Goal: Task Accomplishment & Management: Manage account settings

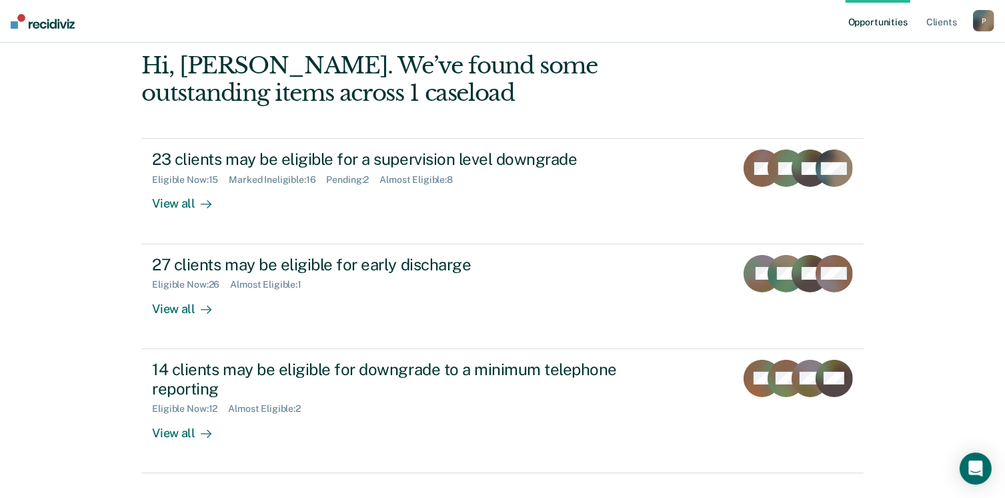
scroll to position [133, 0]
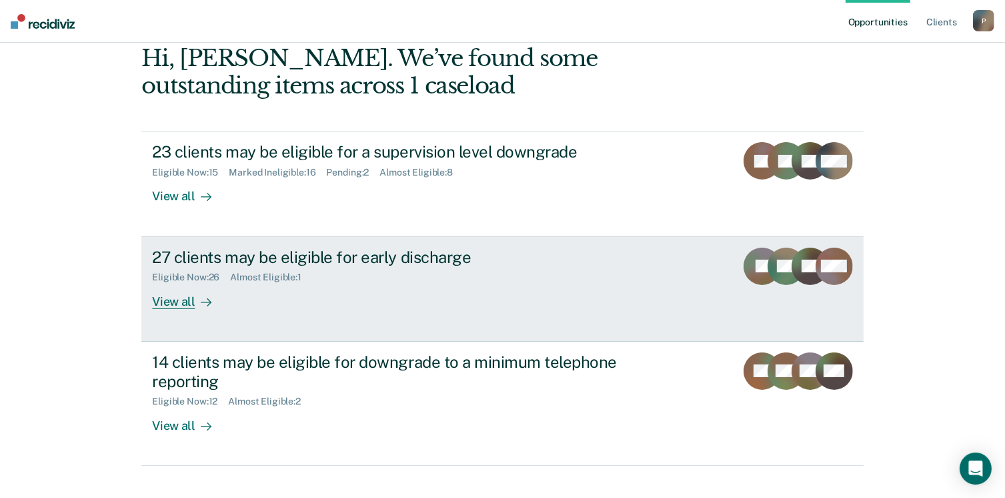
click at [168, 303] on div "View all" at bounding box center [189, 296] width 75 height 26
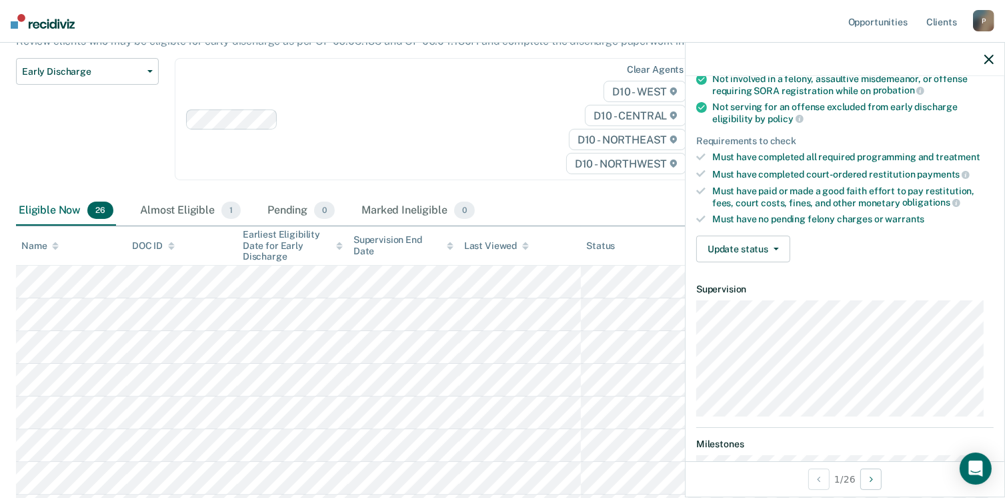
scroll to position [133, 0]
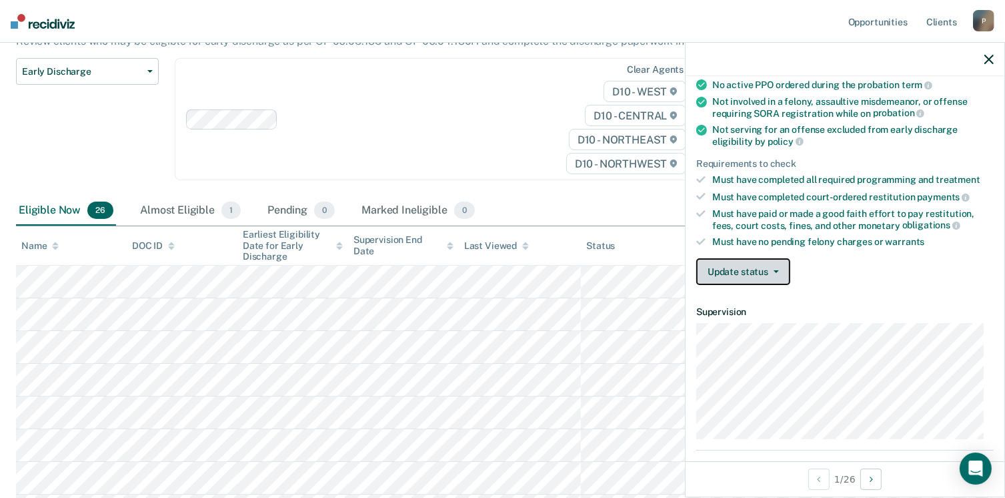
click at [779, 270] on button "Update status" at bounding box center [744, 271] width 94 height 27
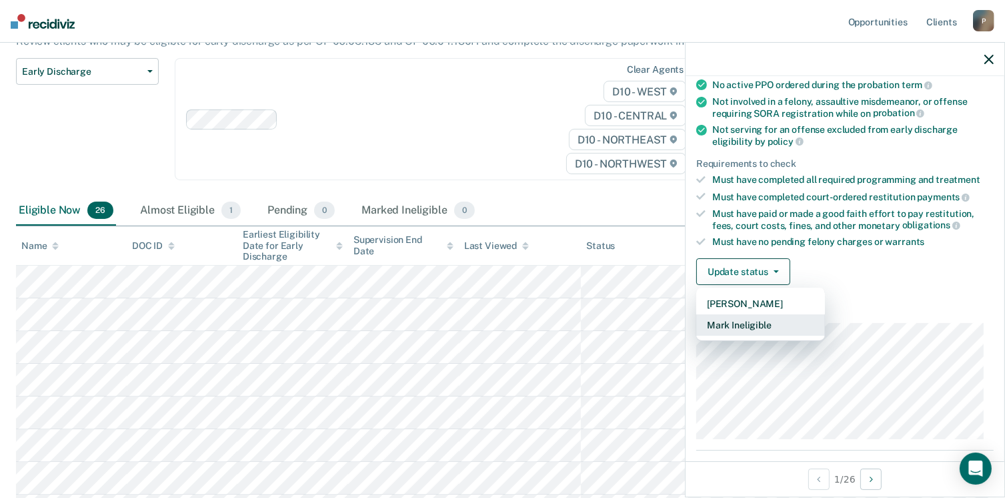
click at [777, 322] on button "Mark Ineligible" at bounding box center [761, 324] width 129 height 21
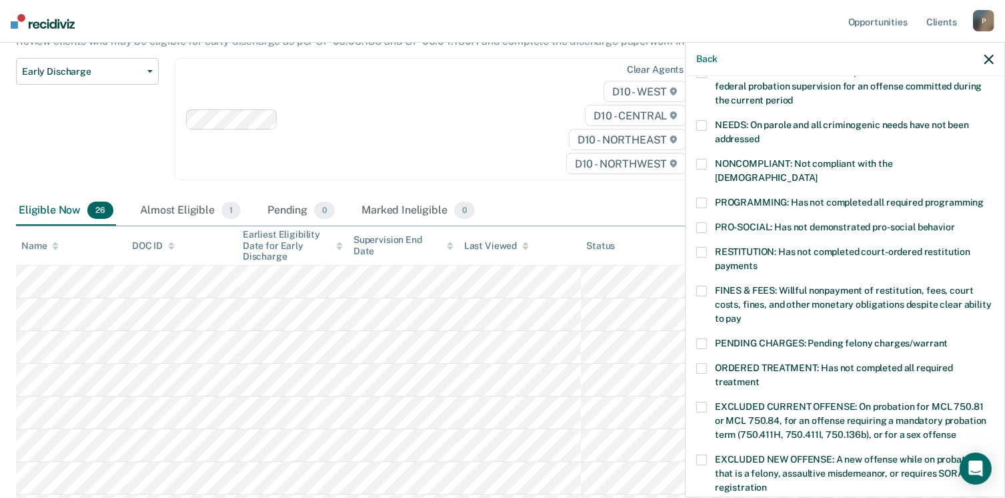
scroll to position [200, 0]
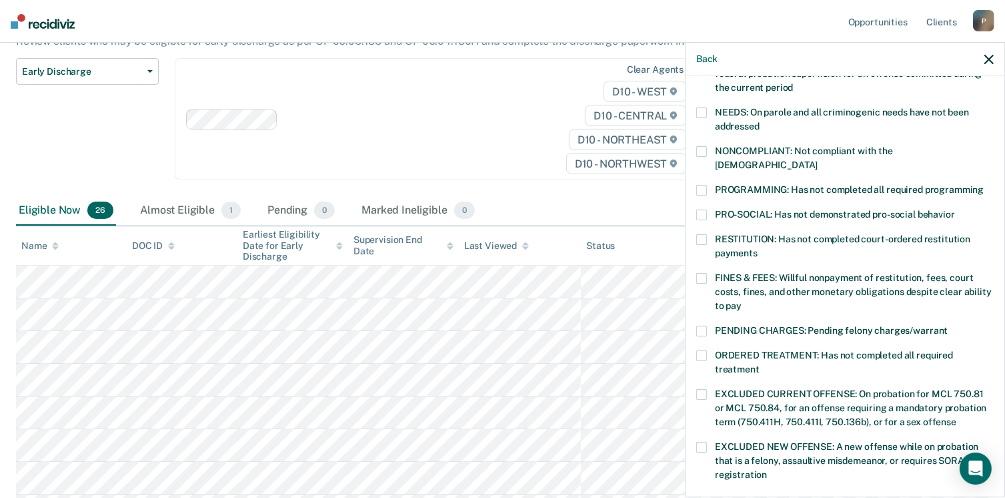
click at [704, 185] on span at bounding box center [702, 190] width 11 height 11
click at [984, 185] on input "PROGRAMMING: Has not completed all required programming" at bounding box center [984, 185] width 0 height 0
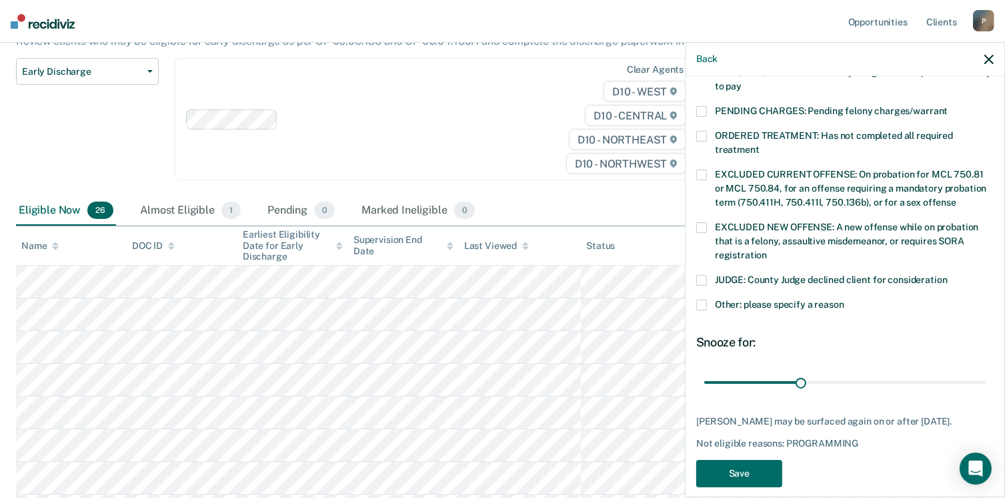
scroll to position [420, 0]
click at [766, 459] on button "Save" at bounding box center [740, 472] width 86 height 27
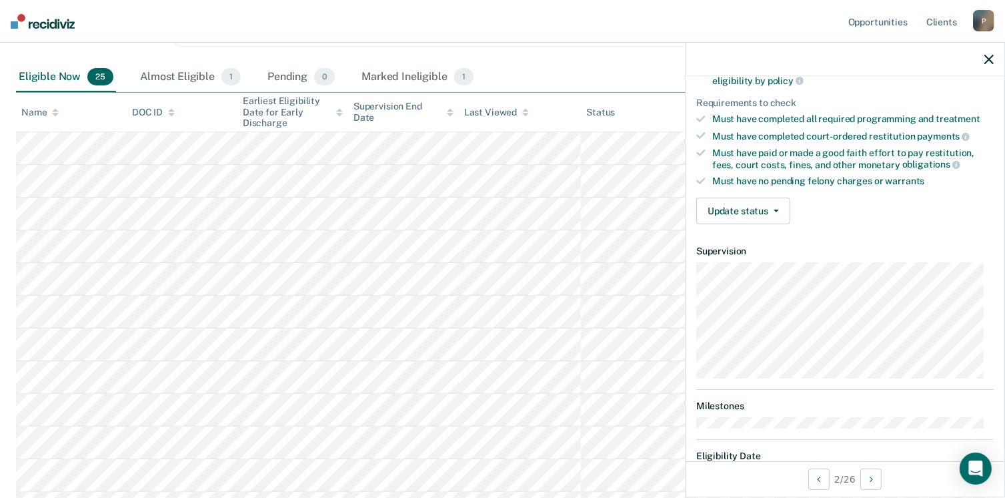
scroll to position [179, 0]
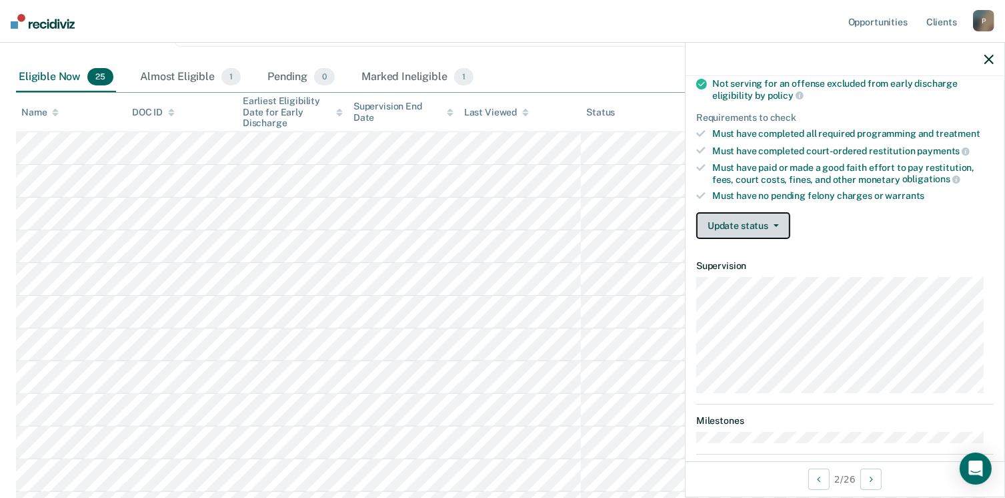
click at [779, 222] on button "Update status" at bounding box center [744, 225] width 94 height 27
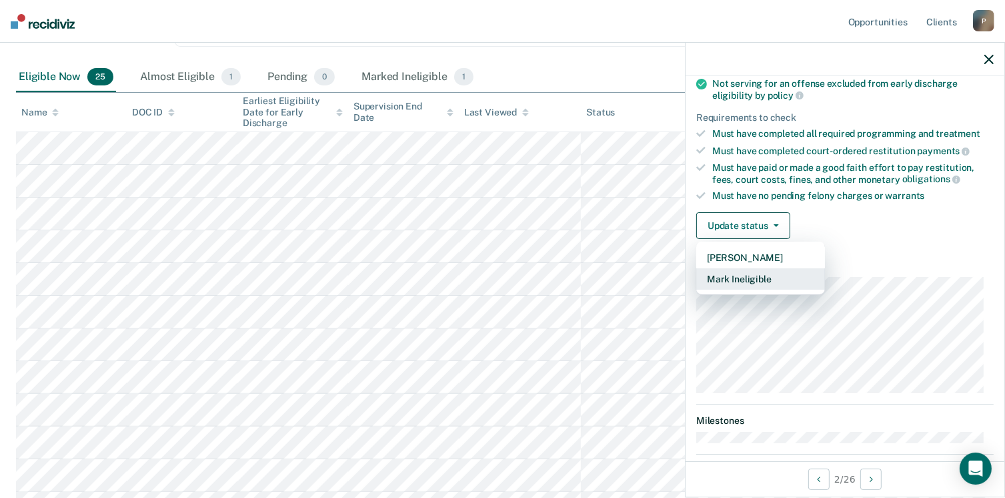
click at [757, 276] on button "Mark Ineligible" at bounding box center [761, 278] width 129 height 21
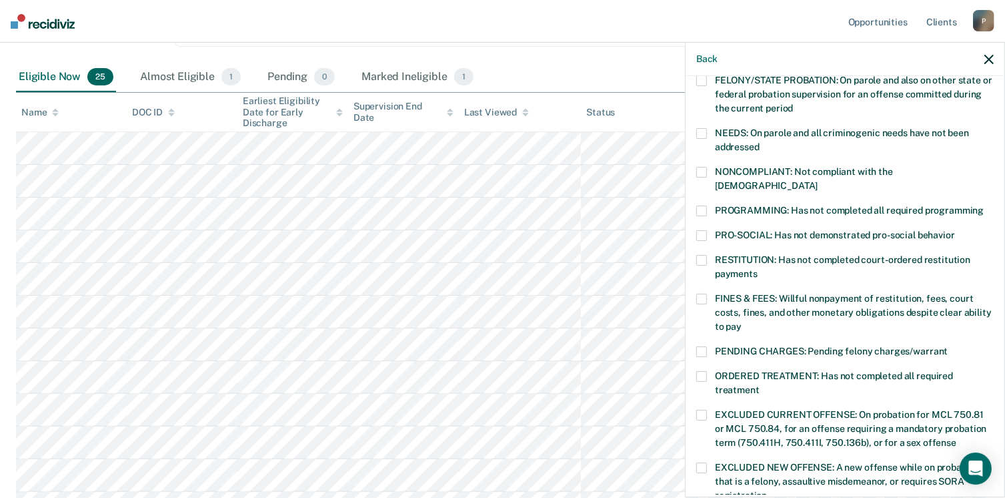
click at [705, 255] on span at bounding box center [702, 260] width 11 height 11
click at [758, 269] on input "RESTITUTION: Has not completed court-ordered restitution payments" at bounding box center [758, 269] width 0 height 0
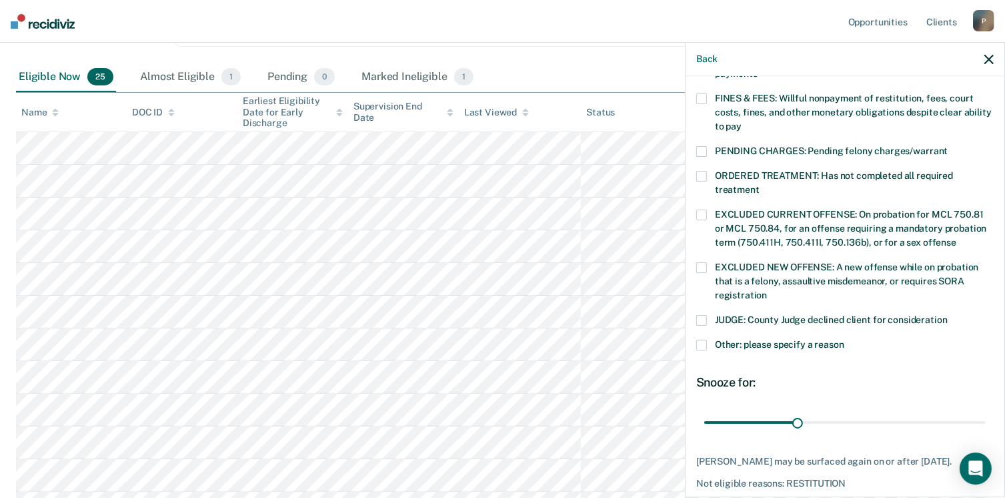
scroll to position [432, 0]
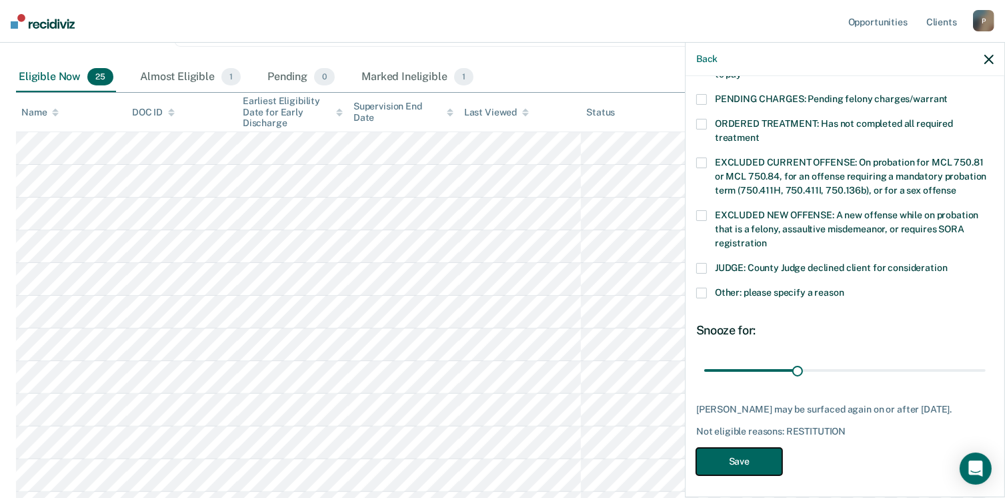
click at [753, 454] on button "Save" at bounding box center [740, 461] width 86 height 27
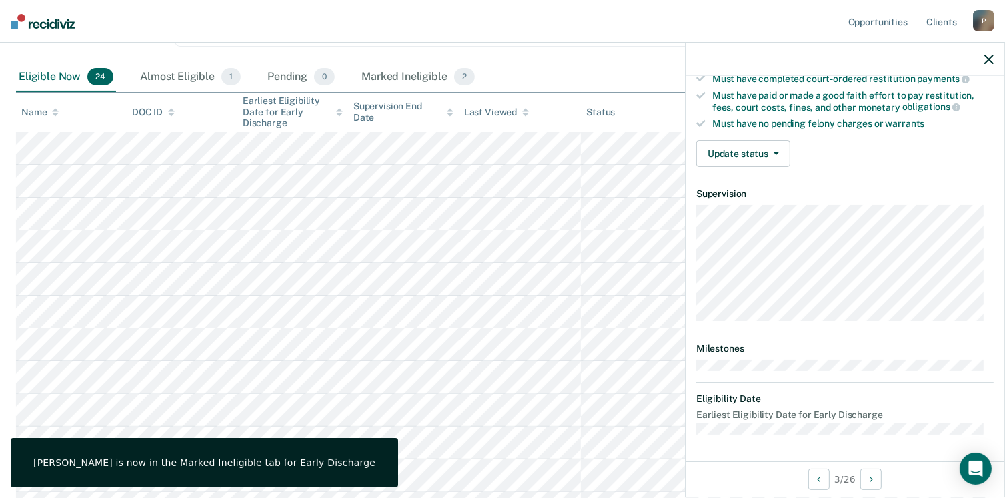
scroll to position [246, 0]
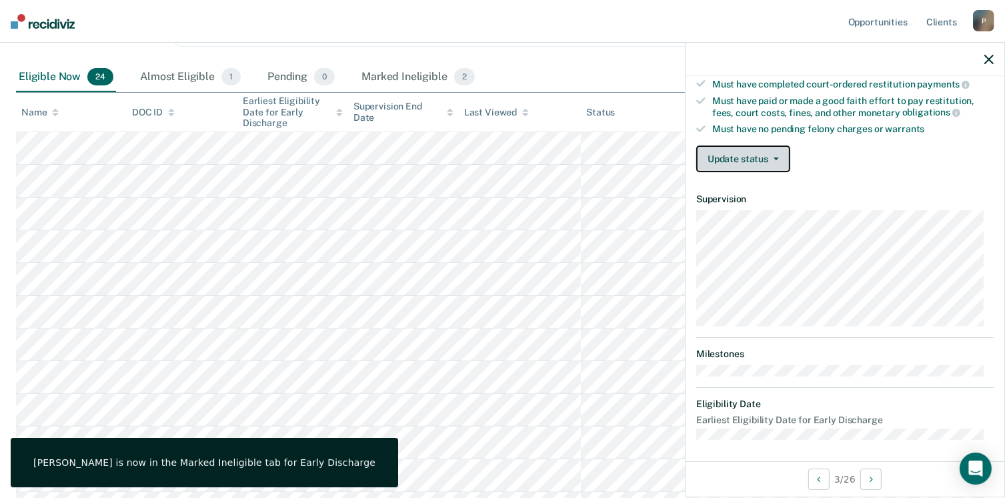
click at [775, 157] on icon "button" at bounding box center [776, 158] width 5 height 3
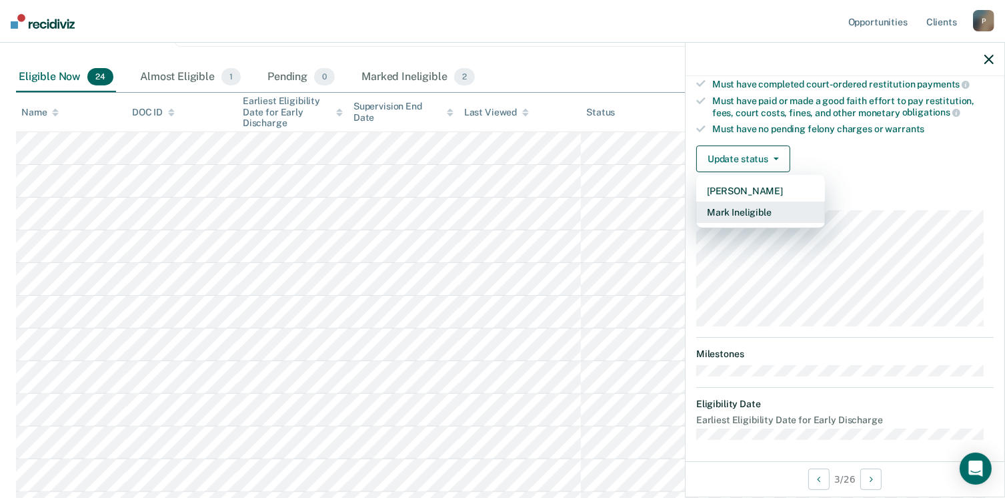
click at [763, 214] on button "Mark Ineligible" at bounding box center [761, 211] width 129 height 21
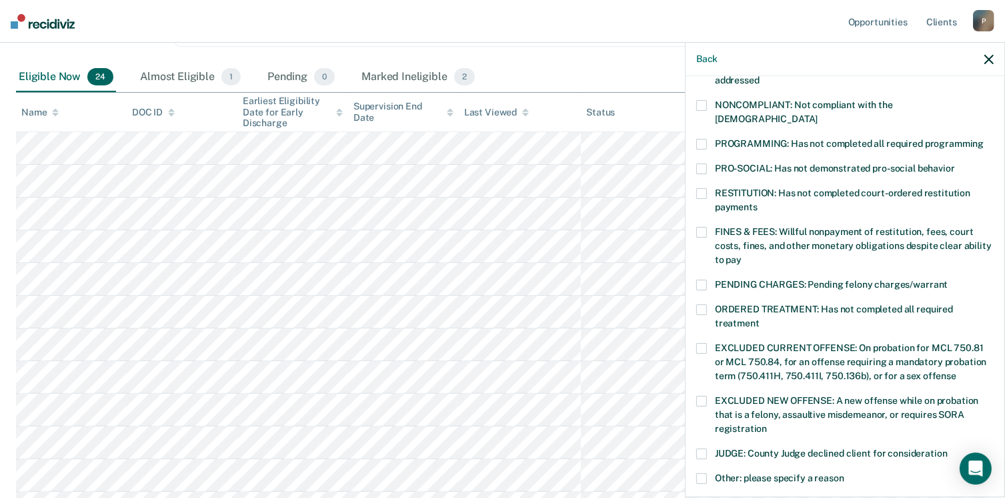
click at [705, 188] on span at bounding box center [702, 193] width 11 height 11
click at [758, 202] on input "RESTITUTION: Has not completed court-ordered restitution payments" at bounding box center [758, 202] width 0 height 0
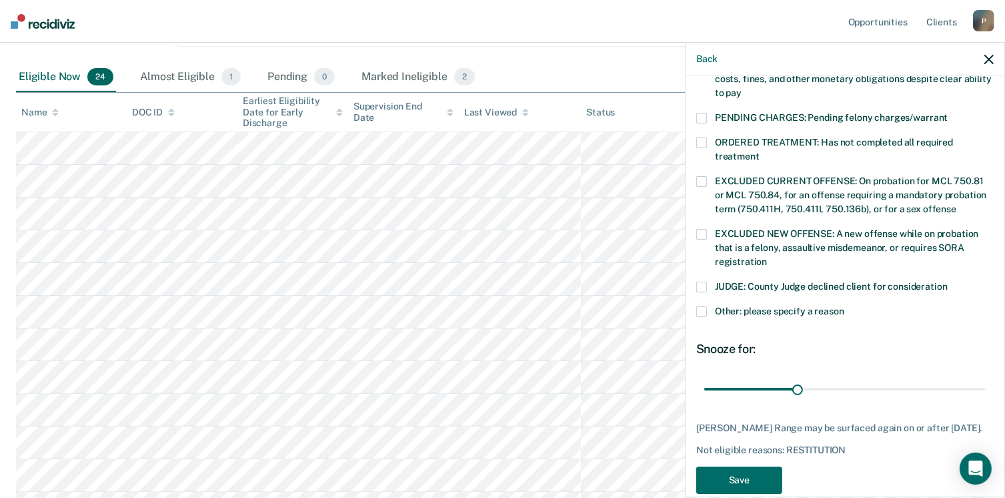
scroll to position [420, 0]
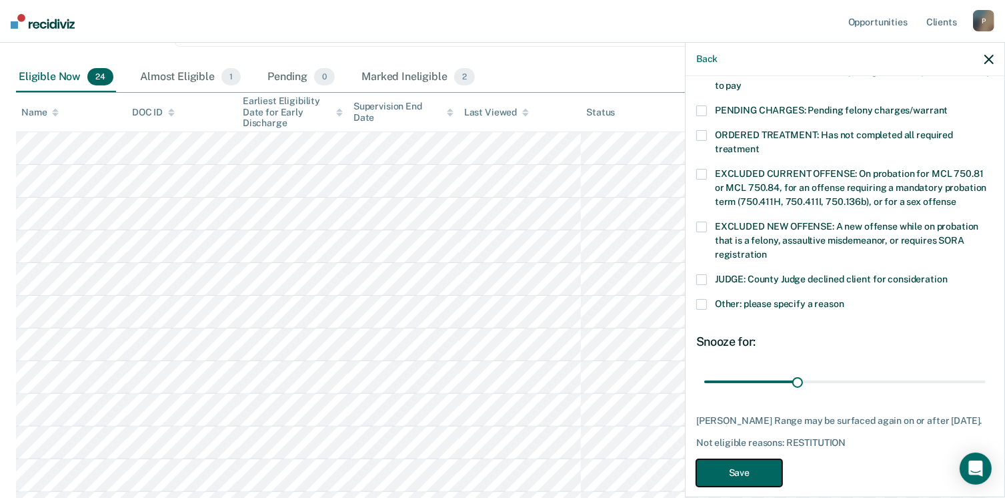
click at [760, 460] on button "Save" at bounding box center [740, 472] width 86 height 27
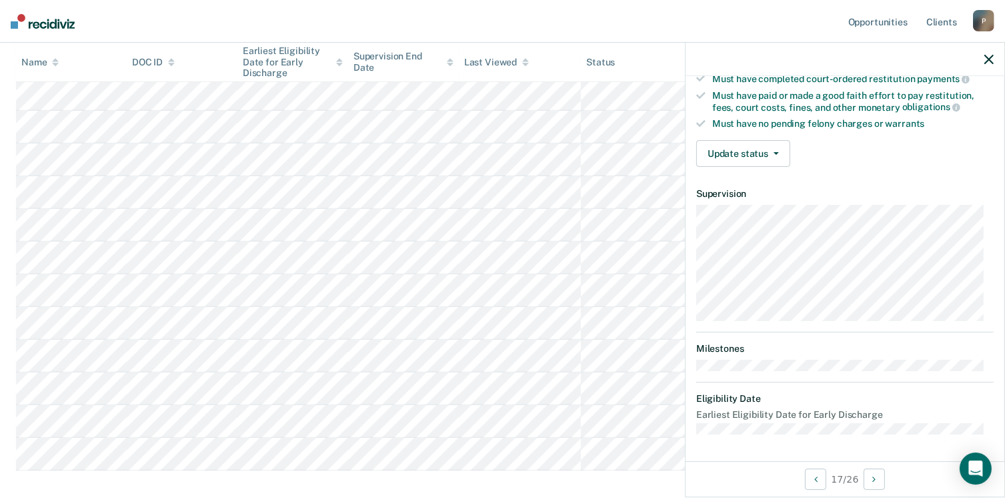
scroll to position [246, 0]
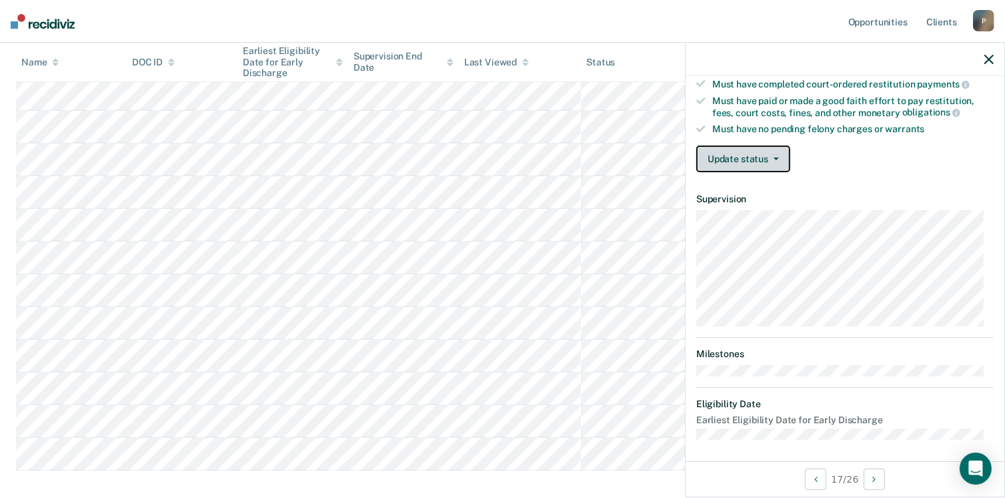
click at [781, 155] on button "Update status" at bounding box center [744, 158] width 94 height 27
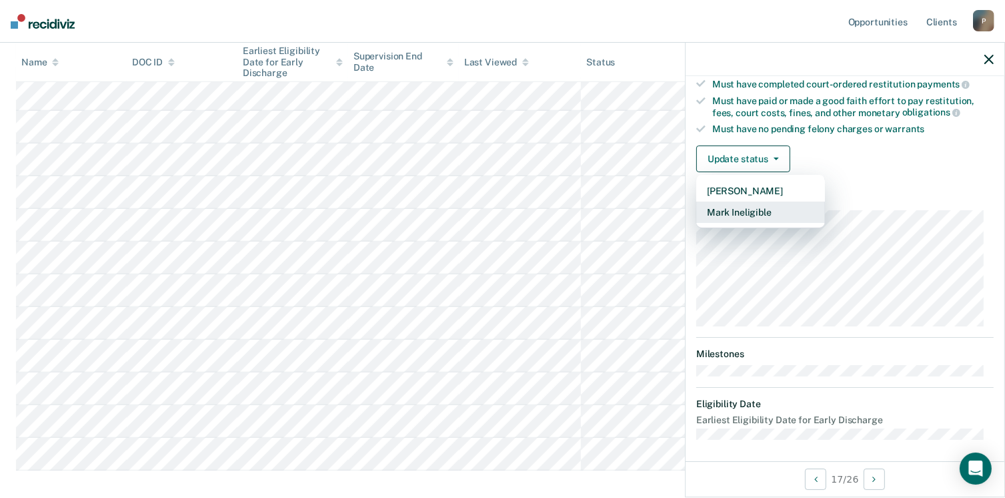
click at [769, 208] on button "Mark Ineligible" at bounding box center [761, 211] width 129 height 21
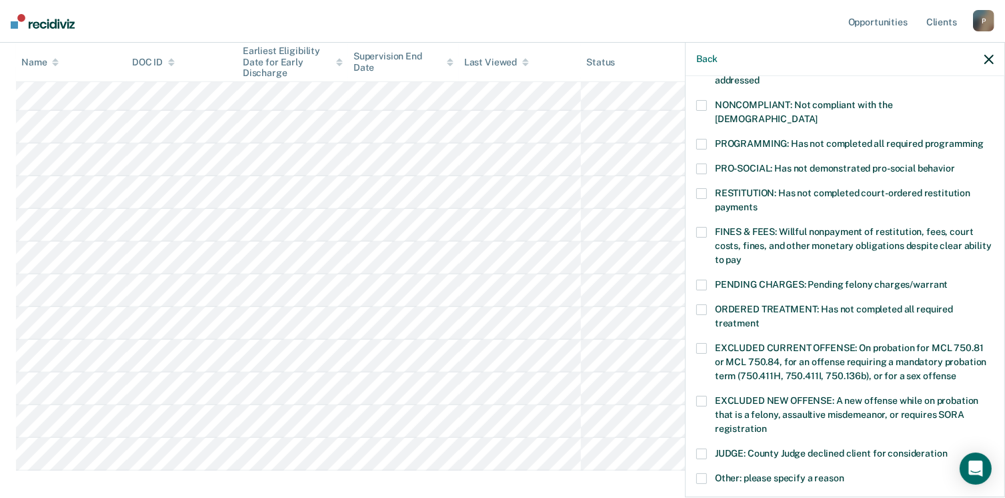
click at [704, 188] on span at bounding box center [702, 193] width 11 height 11
click at [758, 202] on input "RESTITUTION: Has not completed court-ordered restitution payments" at bounding box center [758, 202] width 0 height 0
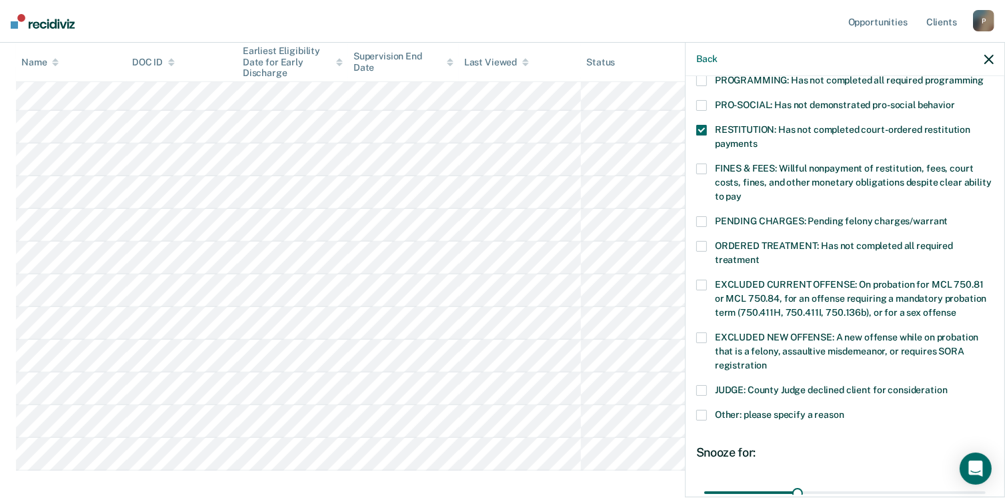
scroll to position [420, 0]
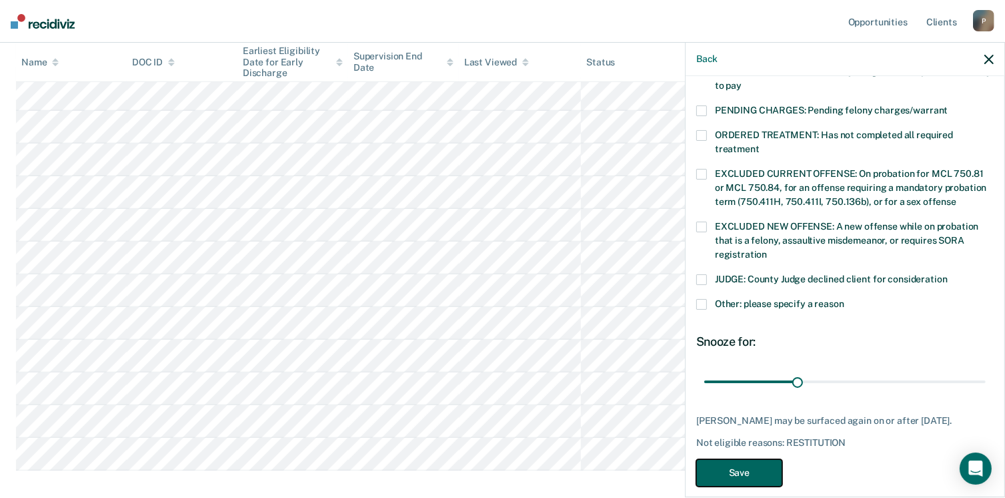
click at [765, 462] on button "Save" at bounding box center [740, 472] width 86 height 27
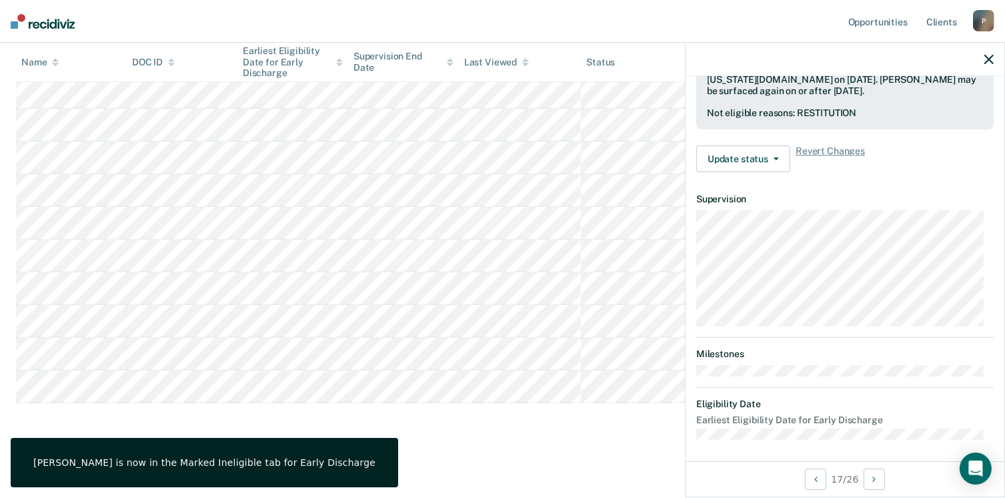
scroll to position [246, 0]
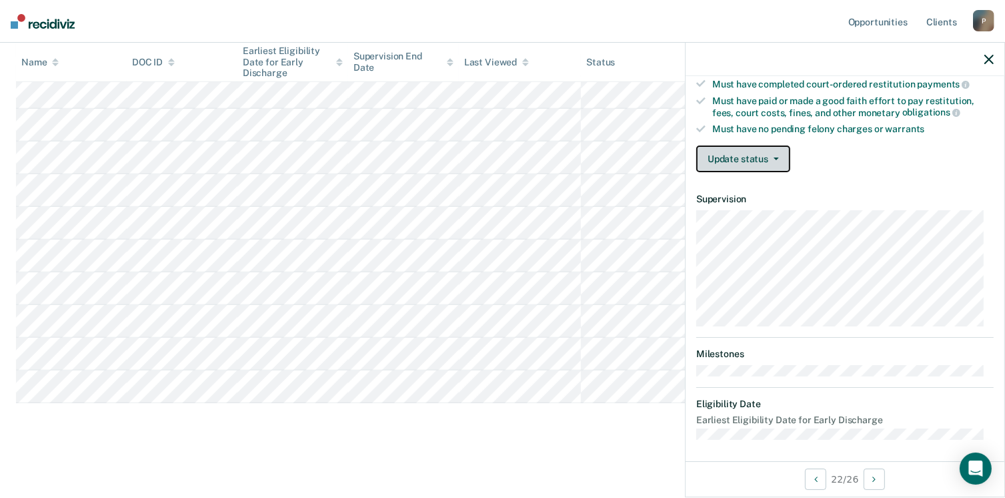
click at [777, 155] on button "Update status" at bounding box center [744, 158] width 94 height 27
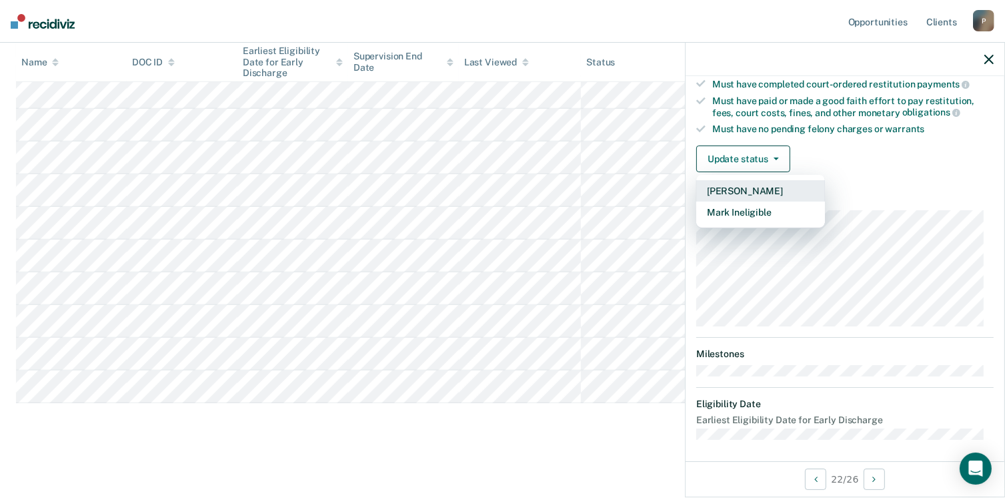
drag, startPoint x: 777, startPoint y: 187, endPoint x: 783, endPoint y: 190, distance: 6.9
click at [777, 187] on button "[PERSON_NAME]" at bounding box center [761, 190] width 129 height 21
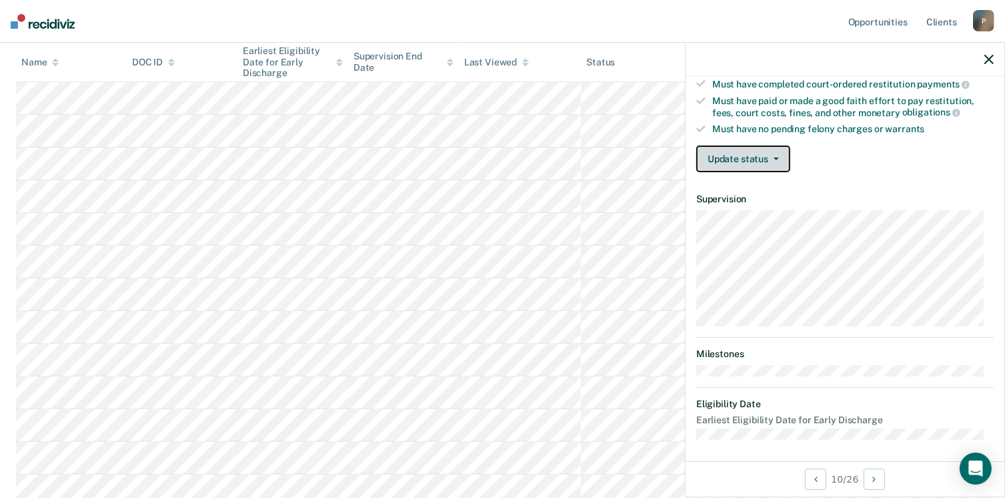
click at [775, 150] on button "Update status" at bounding box center [744, 158] width 94 height 27
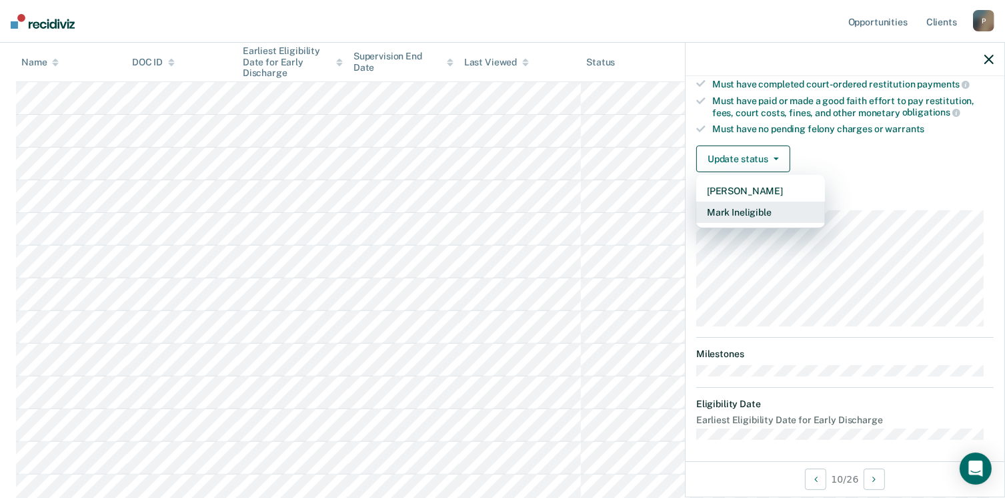
click at [769, 205] on button "Mark Ineligible" at bounding box center [761, 211] width 129 height 21
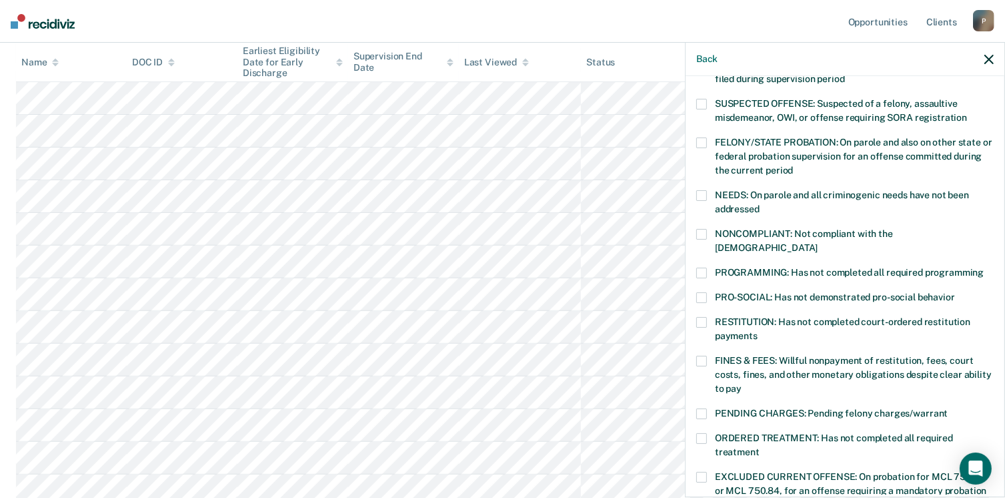
scroll to position [0, 0]
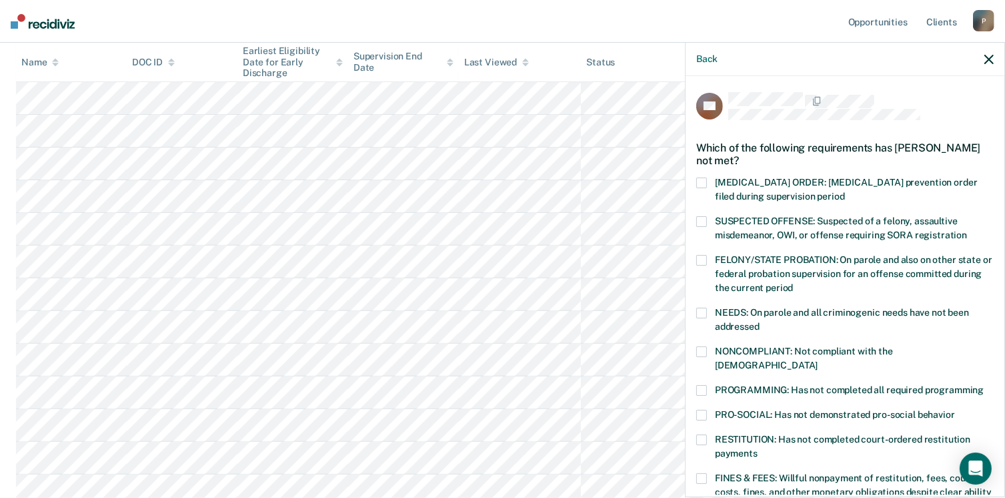
click at [703, 222] on span at bounding box center [702, 221] width 11 height 11
click at [967, 230] on input "SUSPECTED OFFENSE: Suspected of a felony, assaultive misdemeanor, OWI, or offen…" at bounding box center [967, 230] width 0 height 0
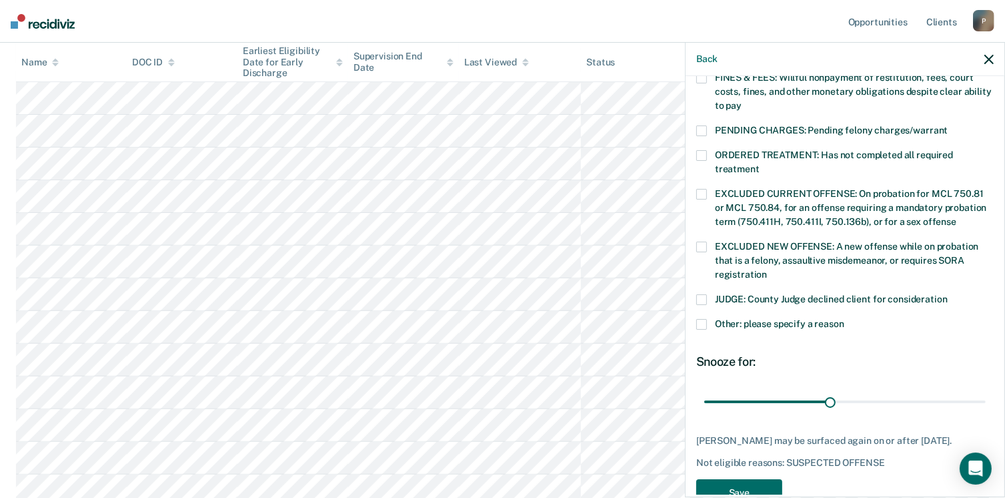
scroll to position [420, 0]
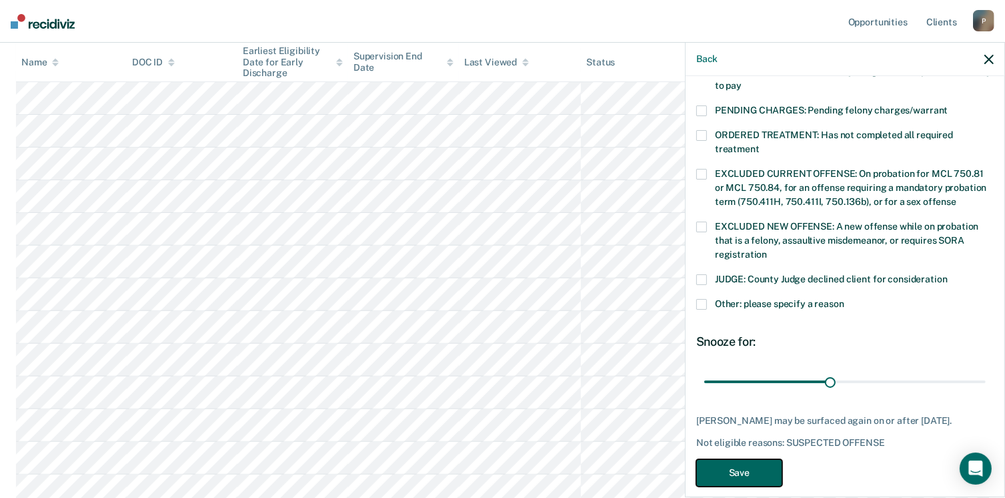
click at [760, 459] on button "Save" at bounding box center [740, 472] width 86 height 27
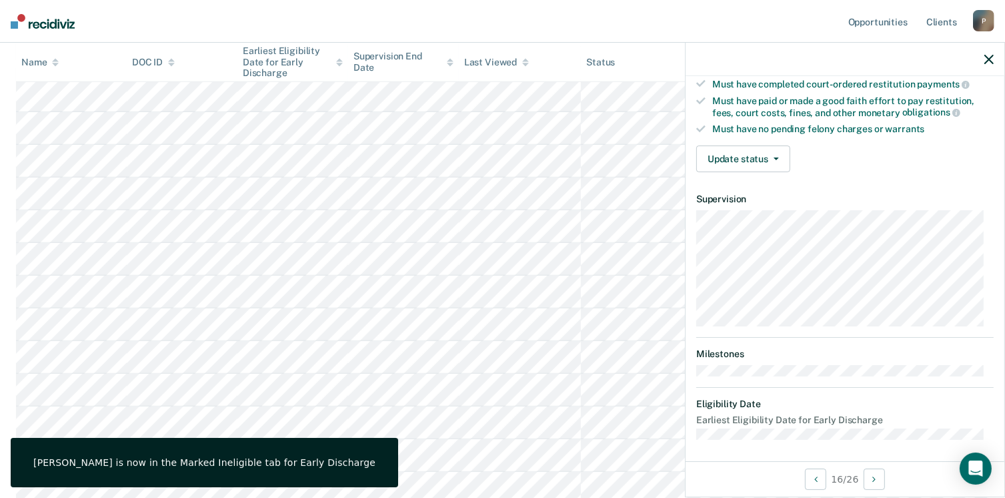
scroll to position [179, 0]
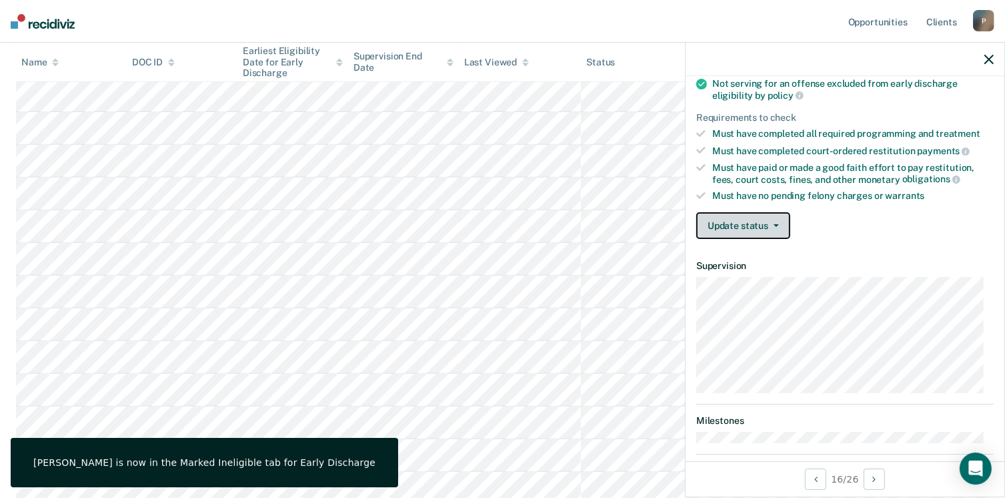
click at [777, 216] on button "Update status" at bounding box center [744, 225] width 94 height 27
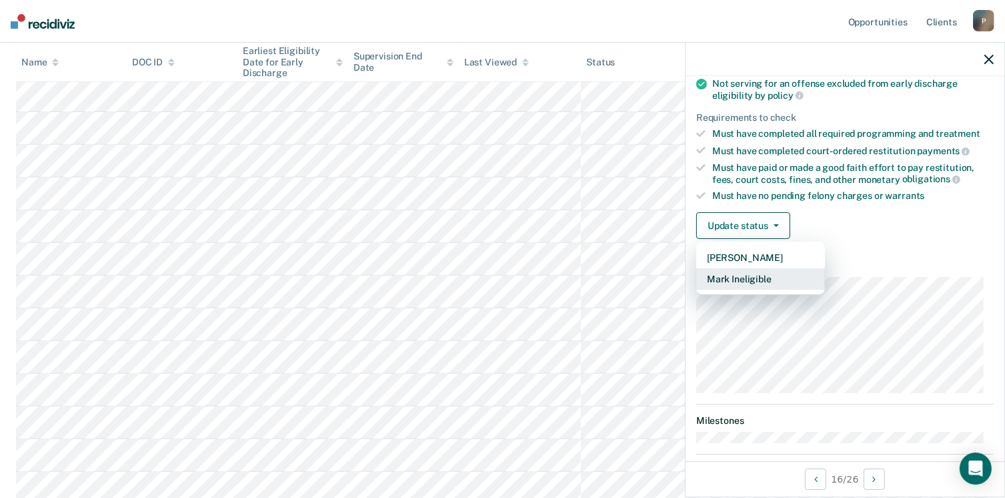
click at [769, 275] on button "Mark Ineligible" at bounding box center [761, 278] width 129 height 21
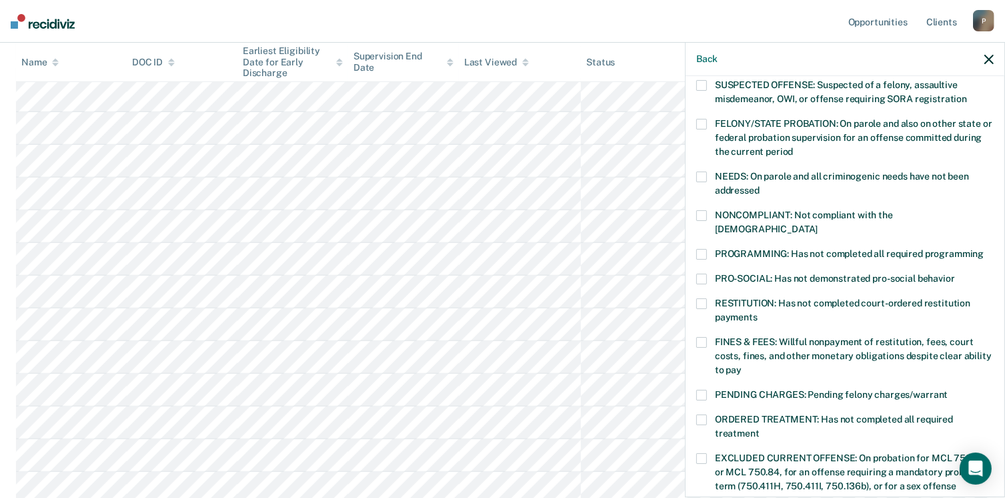
scroll to position [113, 0]
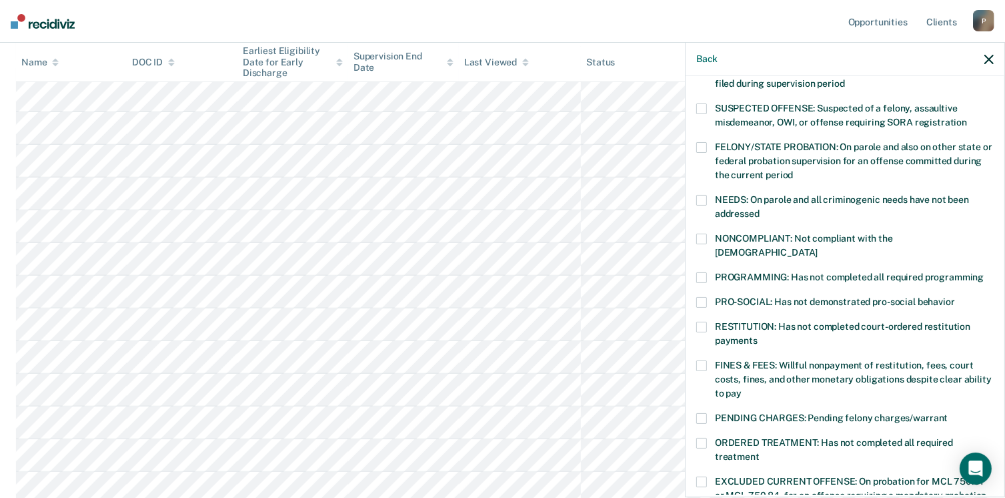
click at [701, 107] on span at bounding box center [702, 108] width 11 height 11
click at [967, 117] on input "SUSPECTED OFFENSE: Suspected of a felony, assaultive misdemeanor, OWI, or offen…" at bounding box center [967, 117] width 0 height 0
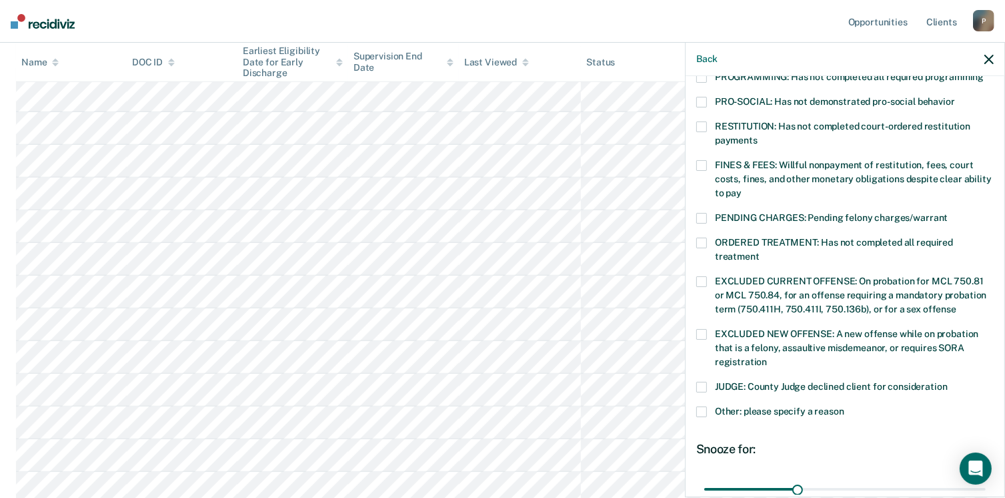
scroll to position [420, 0]
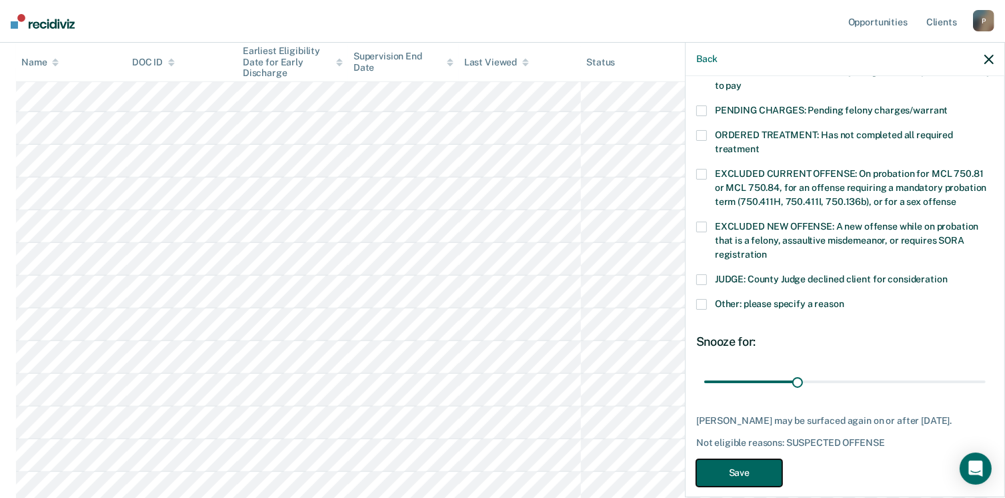
click at [766, 459] on button "Save" at bounding box center [740, 472] width 86 height 27
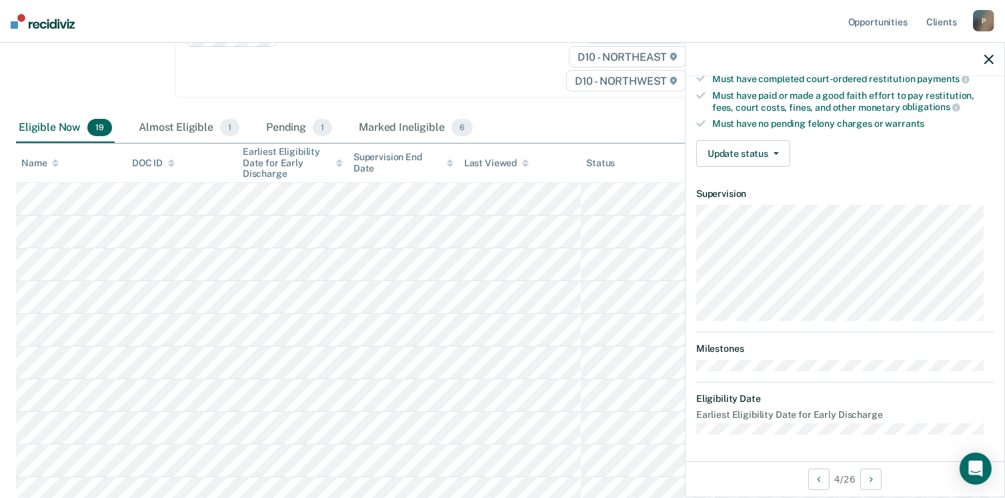
scroll to position [246, 0]
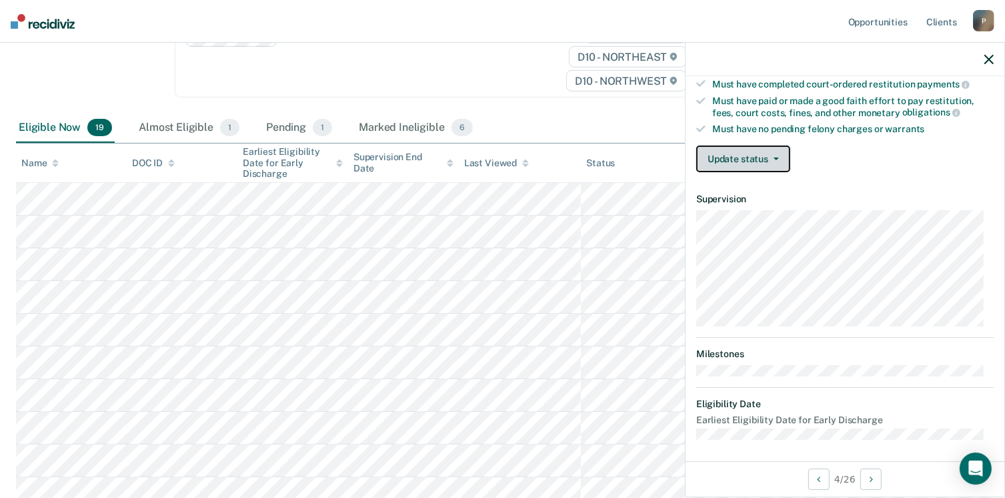
click at [765, 158] on button "Update status" at bounding box center [744, 158] width 94 height 27
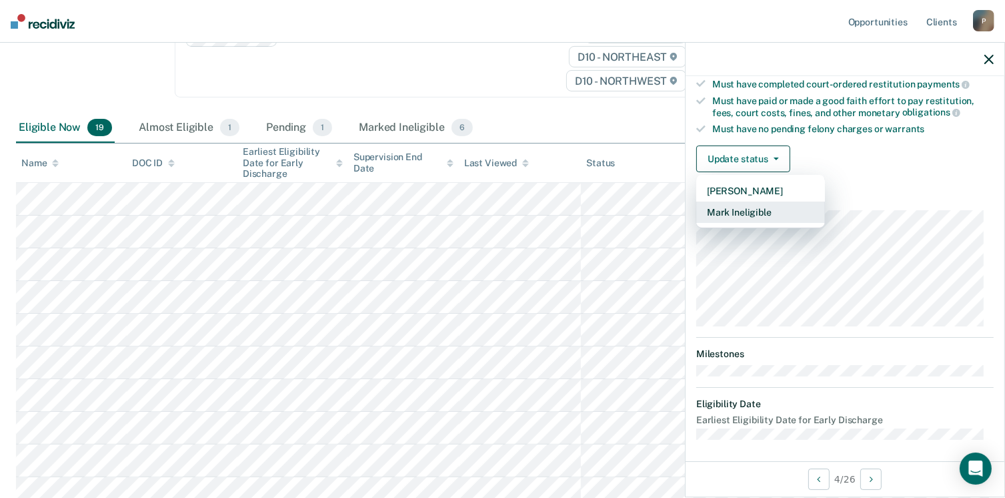
click at [761, 216] on button "Mark Ineligible" at bounding box center [761, 211] width 129 height 21
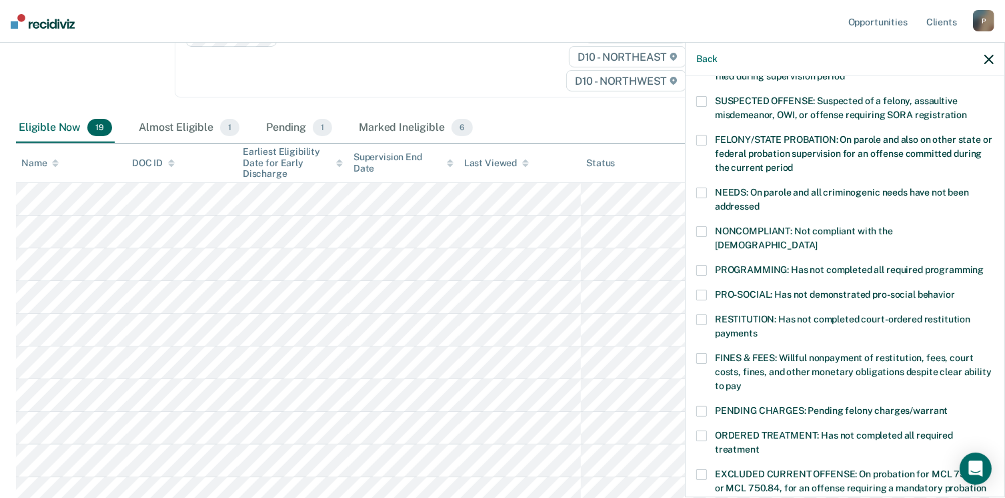
scroll to position [113, 0]
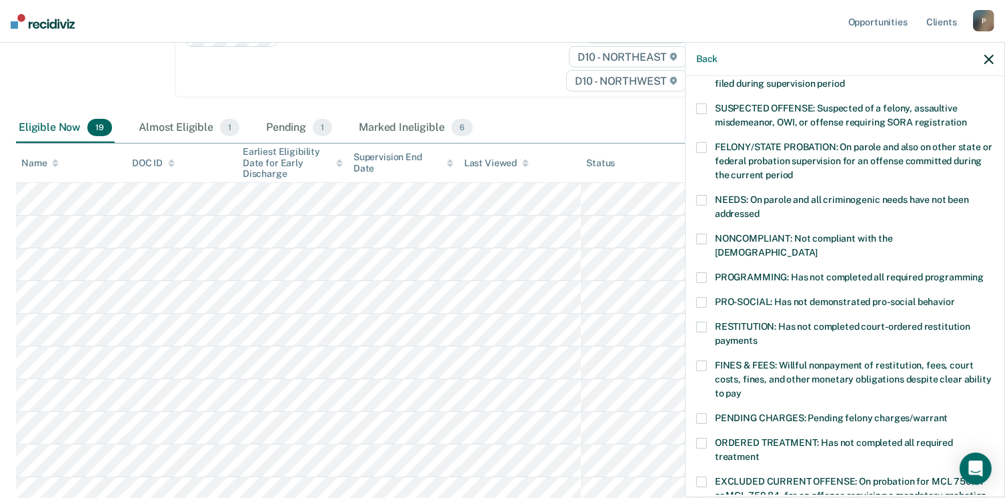
click at [703, 272] on span at bounding box center [702, 277] width 11 height 11
click at [984, 272] on input "PROGRAMMING: Has not completed all required programming" at bounding box center [984, 272] width 0 height 0
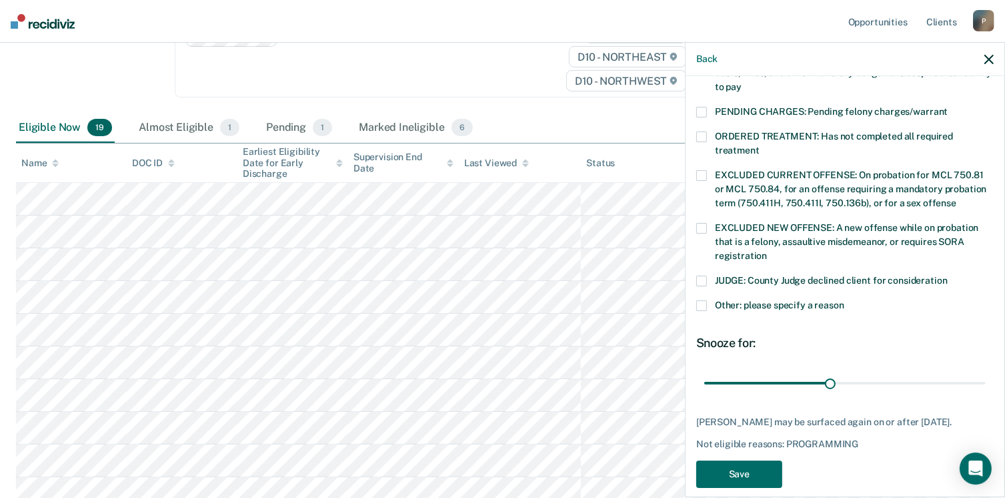
scroll to position [420, 0]
click at [766, 459] on button "Save" at bounding box center [740, 472] width 86 height 27
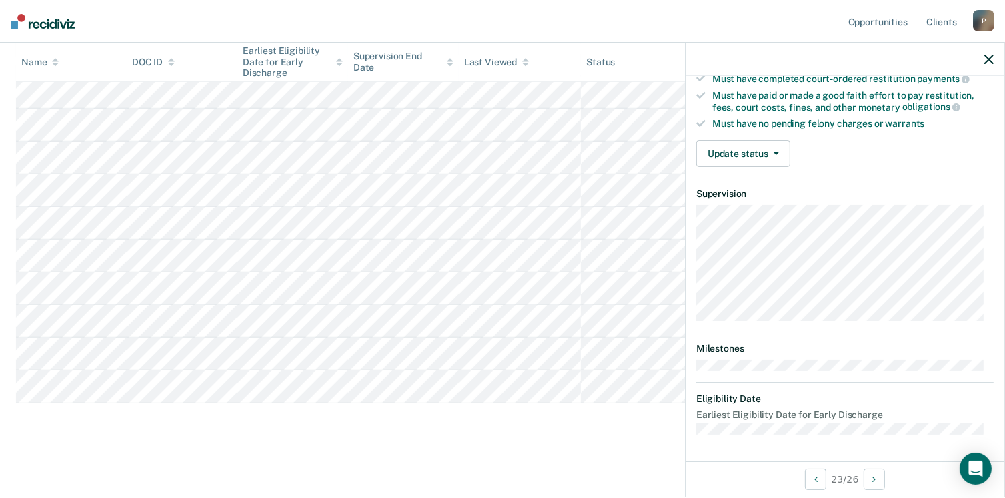
scroll to position [246, 0]
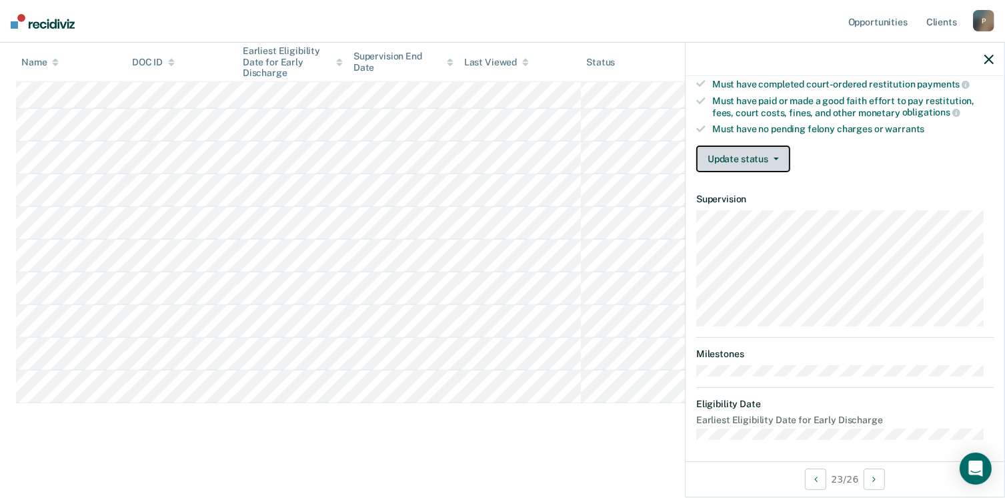
click at [776, 158] on button "Update status" at bounding box center [744, 158] width 94 height 27
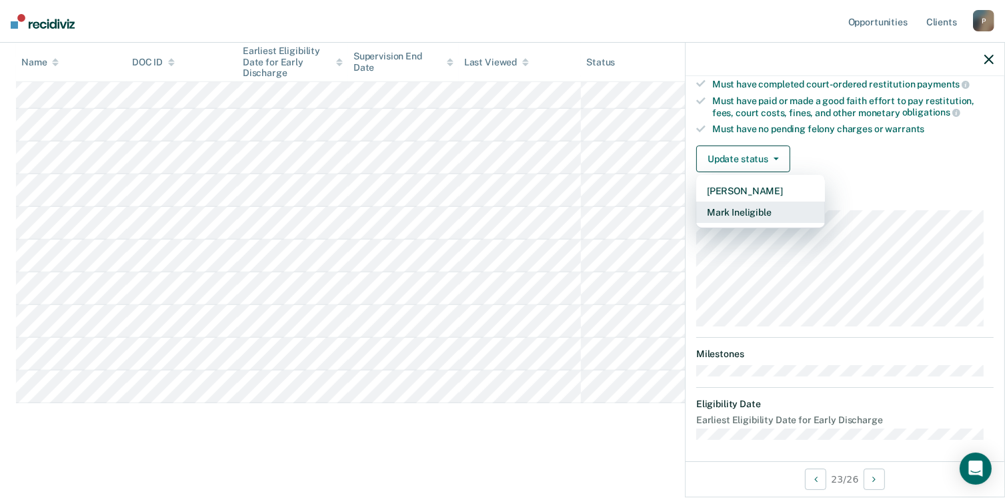
click at [769, 212] on button "Mark Ineligible" at bounding box center [761, 211] width 129 height 21
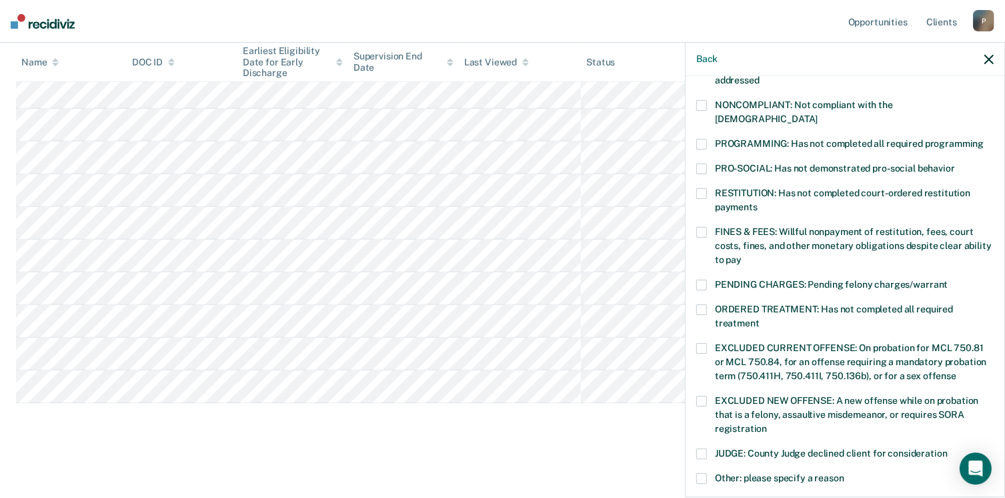
drag, startPoint x: 705, startPoint y: 127, endPoint x: 755, endPoint y: 177, distance: 70.8
click at [705, 139] on span at bounding box center [702, 144] width 11 height 11
click at [984, 139] on input "PROGRAMMING: Has not completed all required programming" at bounding box center [984, 139] width 0 height 0
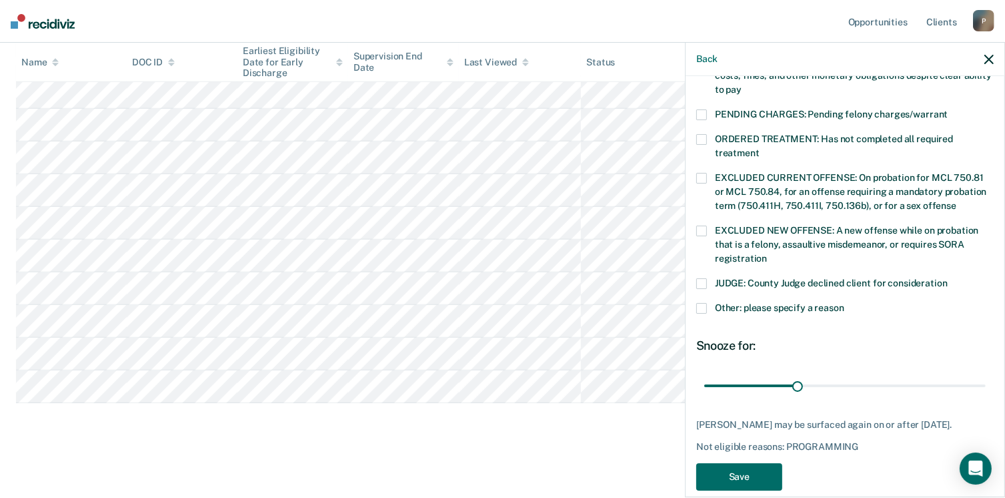
scroll to position [420, 0]
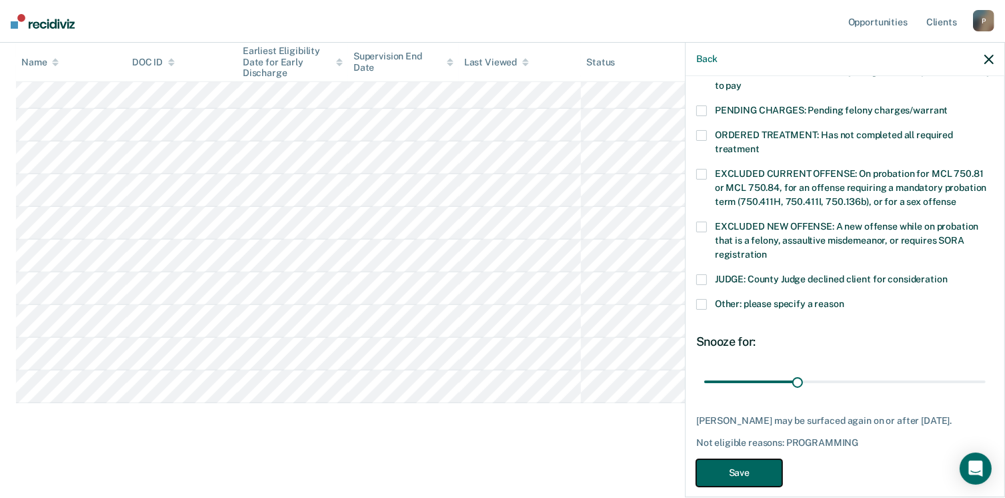
click at [763, 460] on button "Save" at bounding box center [740, 472] width 86 height 27
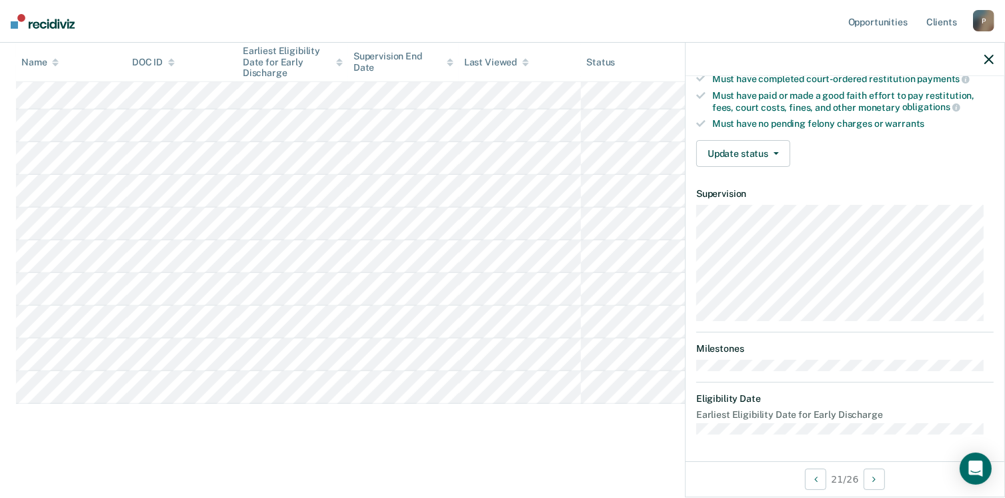
scroll to position [246, 0]
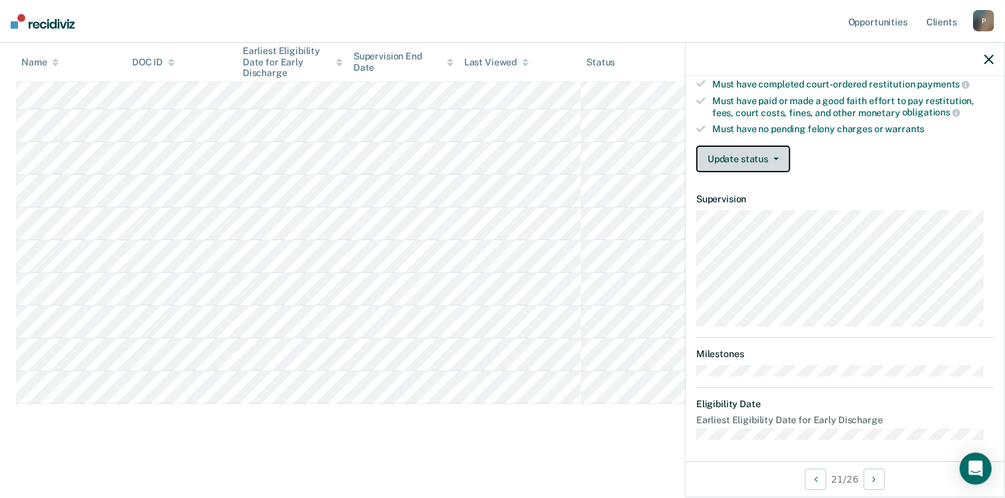
click at [768, 151] on button "Update status" at bounding box center [744, 158] width 94 height 27
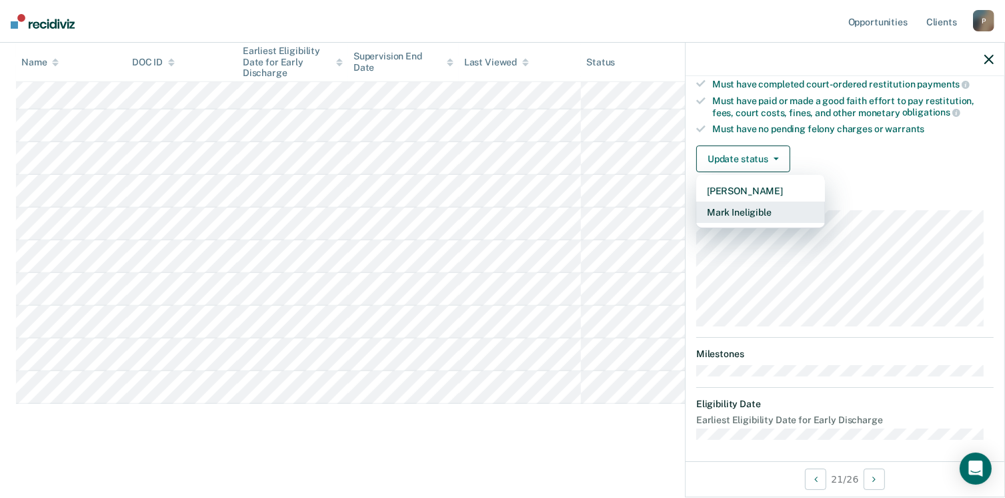
click at [763, 206] on button "Mark Ineligible" at bounding box center [761, 211] width 129 height 21
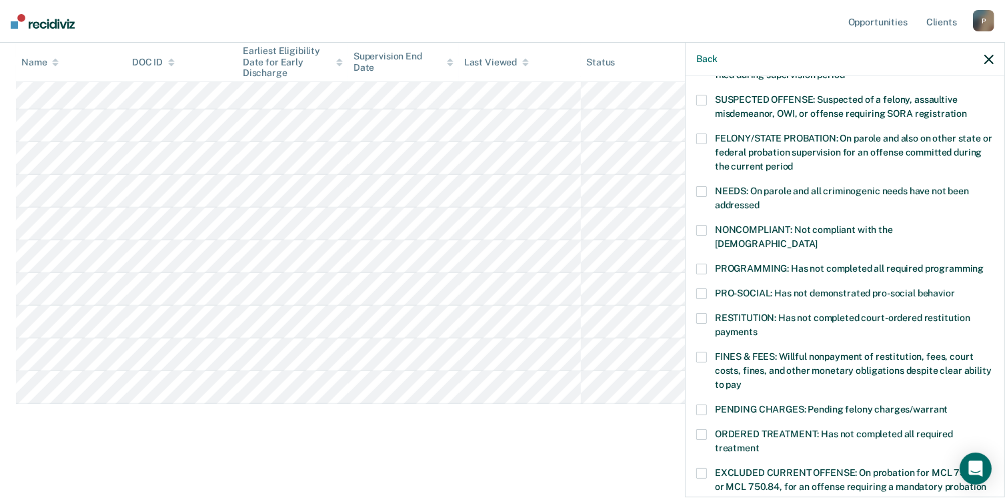
scroll to position [113, 0]
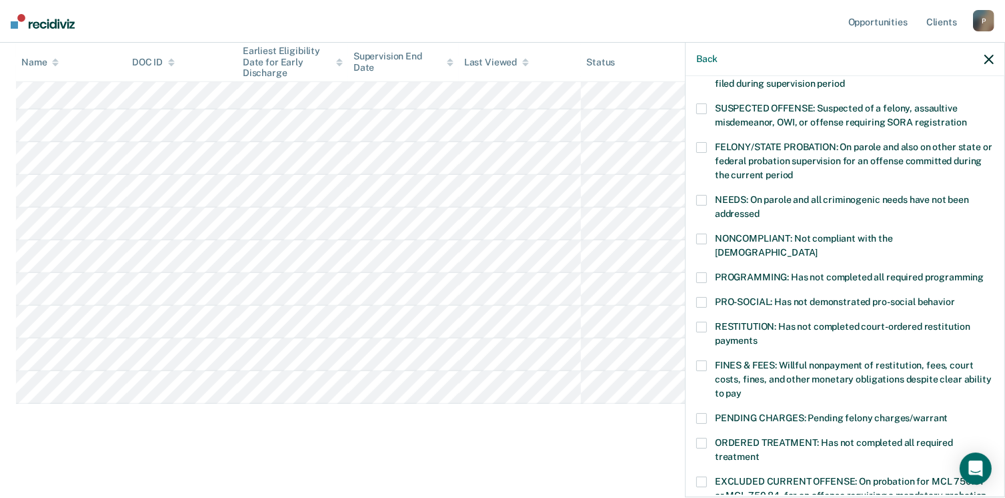
click at [705, 272] on span at bounding box center [702, 277] width 11 height 11
click at [984, 272] on input "PROGRAMMING: Has not completed all required programming" at bounding box center [984, 272] width 0 height 0
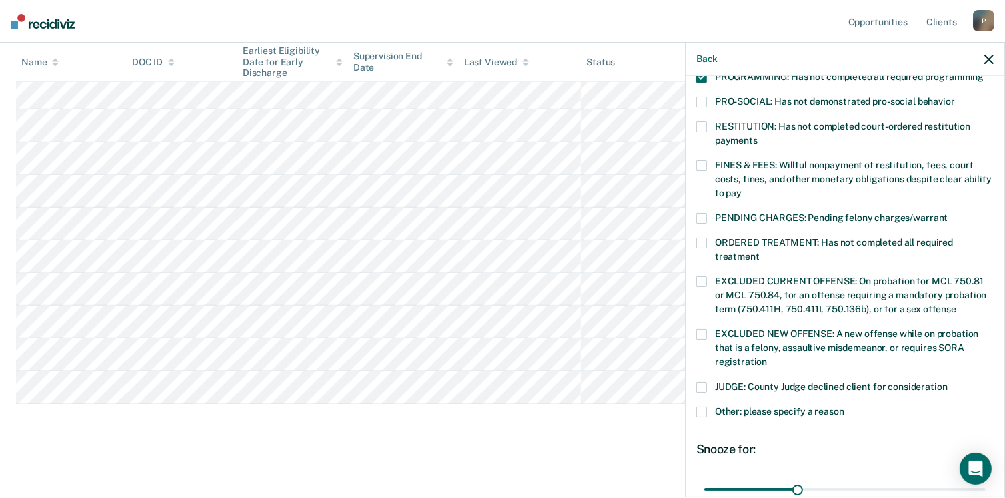
scroll to position [420, 0]
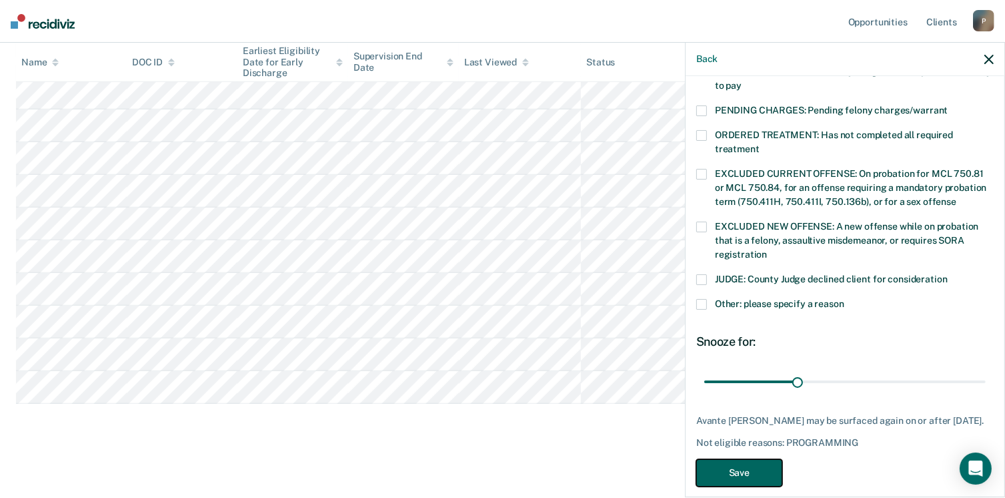
click at [759, 459] on button "Save" at bounding box center [740, 472] width 86 height 27
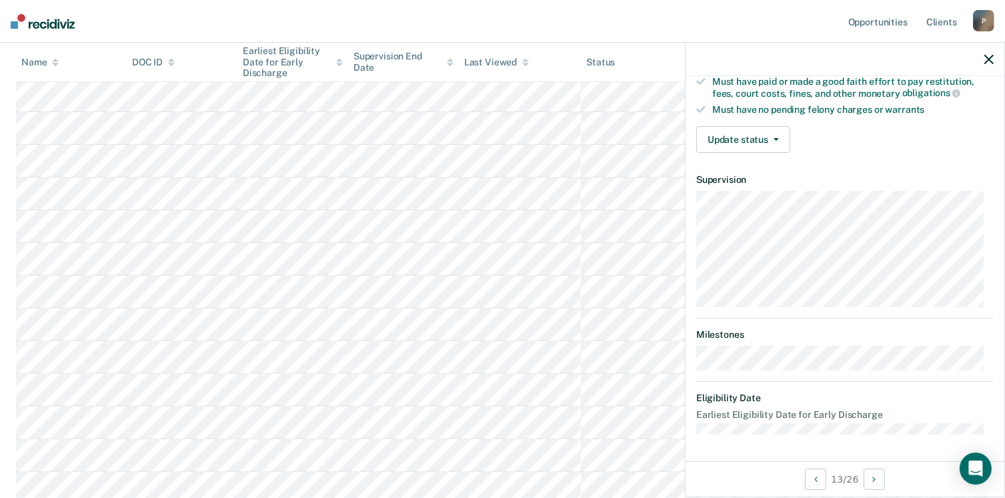
scroll to position [246, 0]
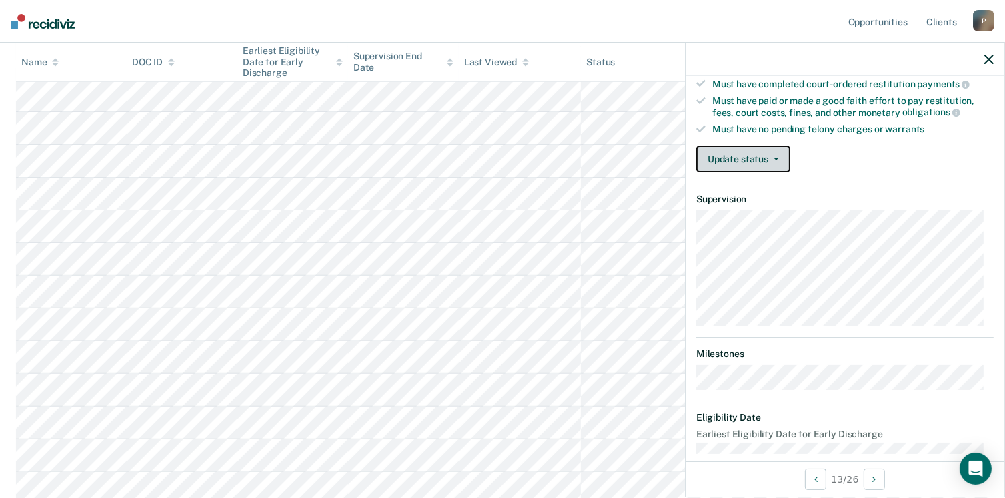
click at [774, 157] on icon "button" at bounding box center [776, 158] width 5 height 3
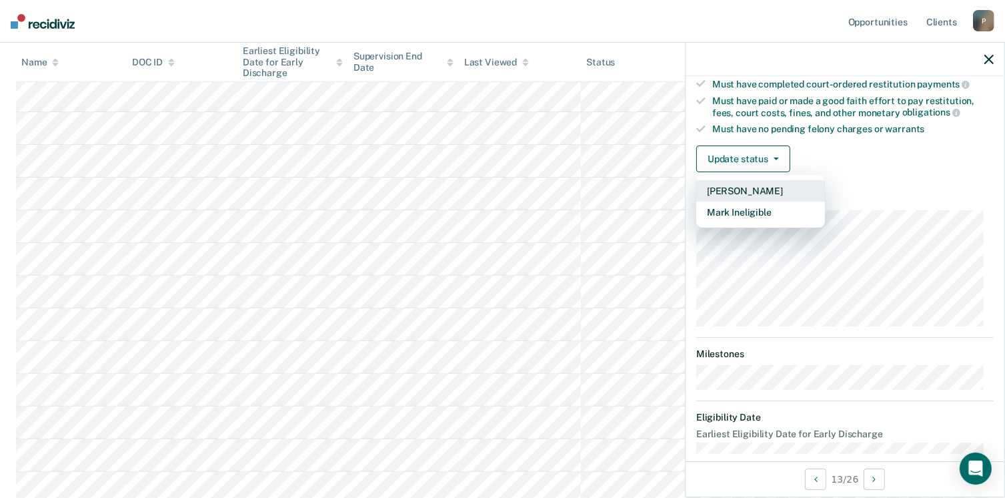
click at [757, 187] on button "[PERSON_NAME]" at bounding box center [761, 190] width 129 height 21
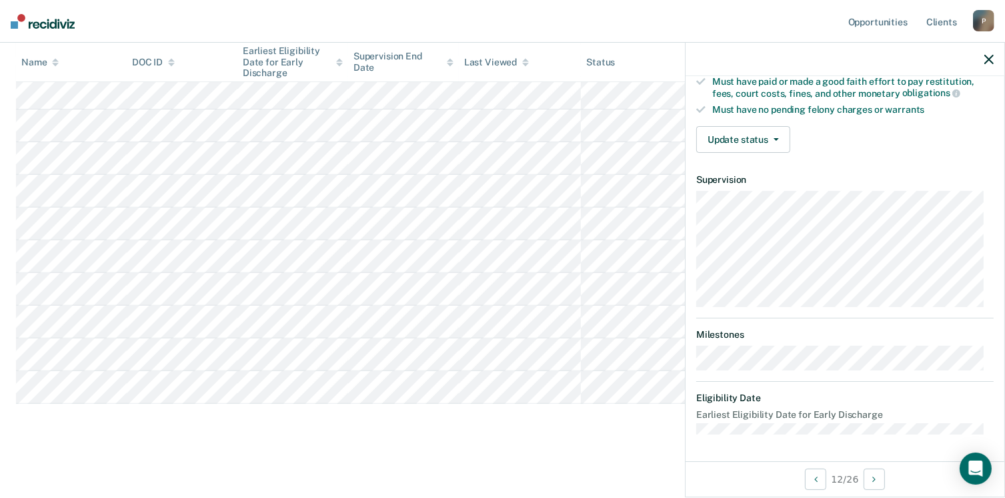
scroll to position [260, 0]
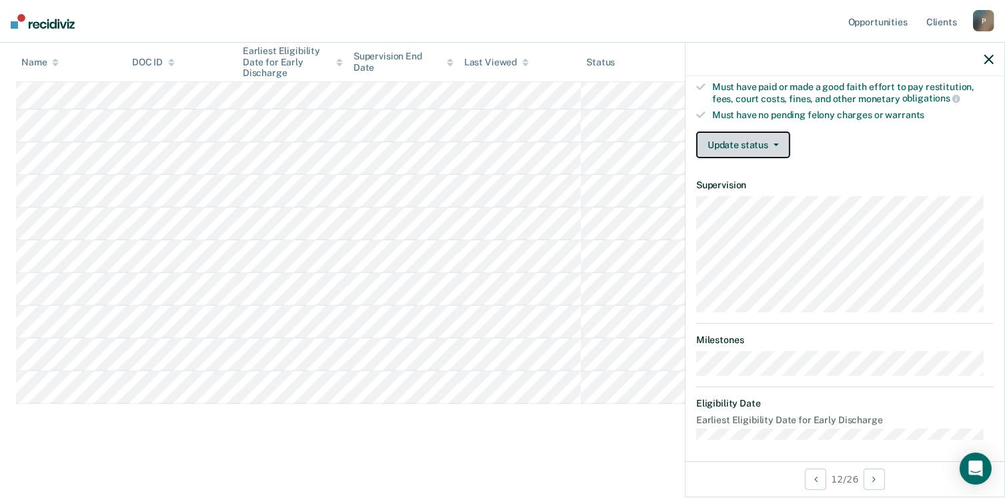
click at [776, 143] on icon "button" at bounding box center [776, 144] width 5 height 3
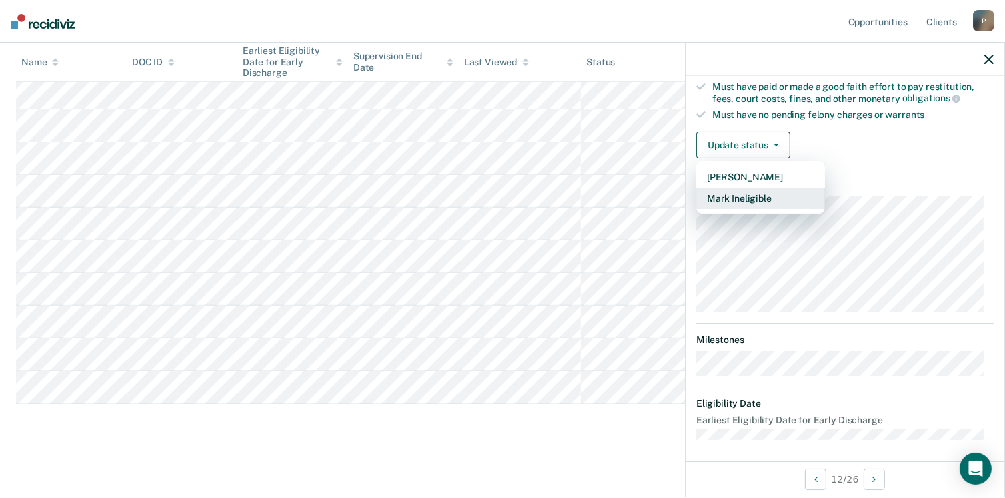
click at [778, 197] on button "Mark Ineligible" at bounding box center [761, 197] width 129 height 21
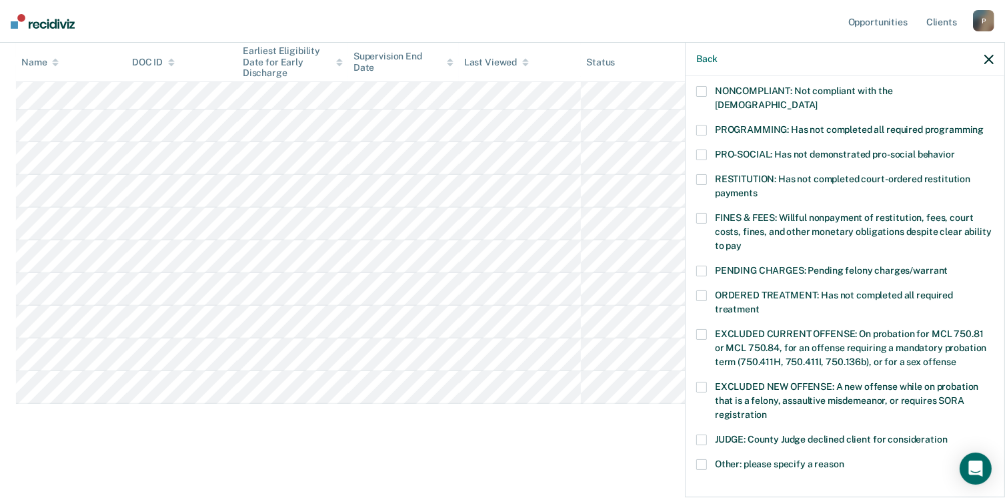
click at [705, 125] on span at bounding box center [702, 130] width 11 height 11
click at [984, 125] on input "PROGRAMMING: Has not completed all required programming" at bounding box center [984, 125] width 0 height 0
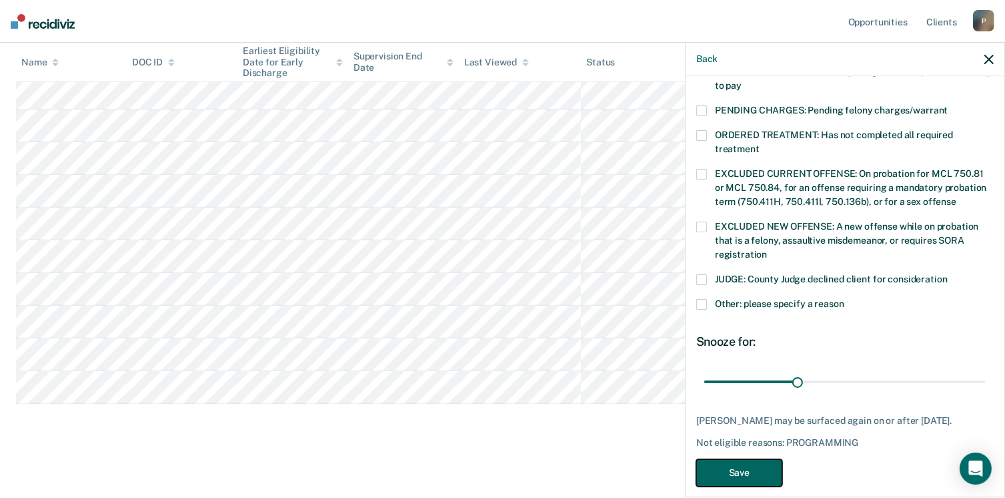
click at [762, 459] on button "Save" at bounding box center [740, 472] width 86 height 27
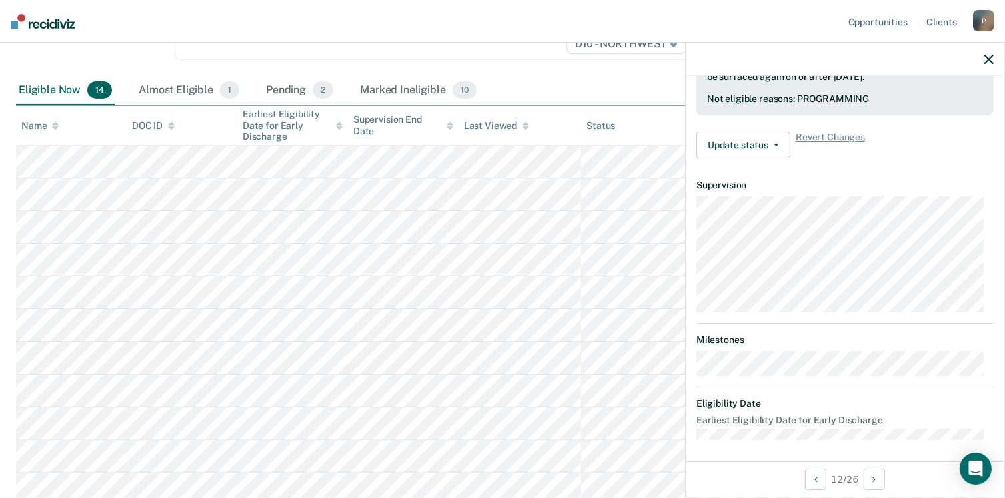
scroll to position [246, 0]
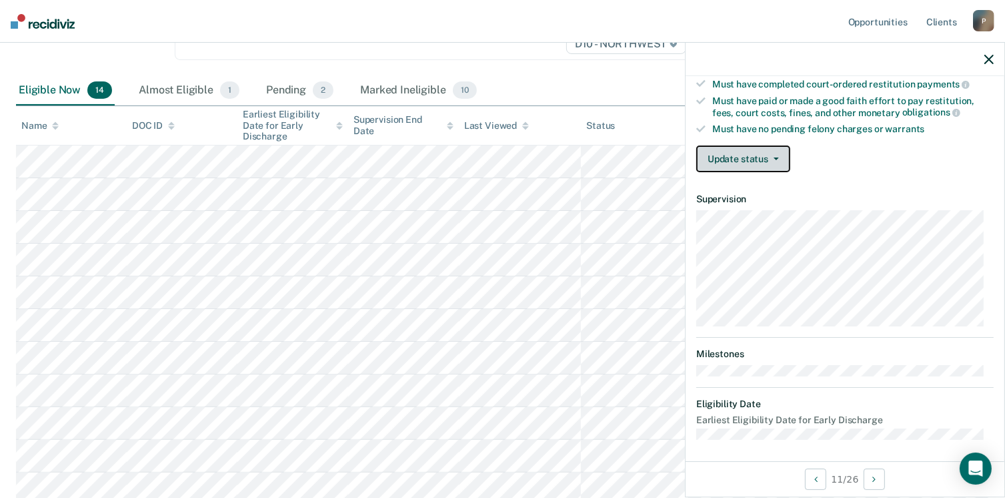
click at [769, 155] on button "Update status" at bounding box center [744, 158] width 94 height 27
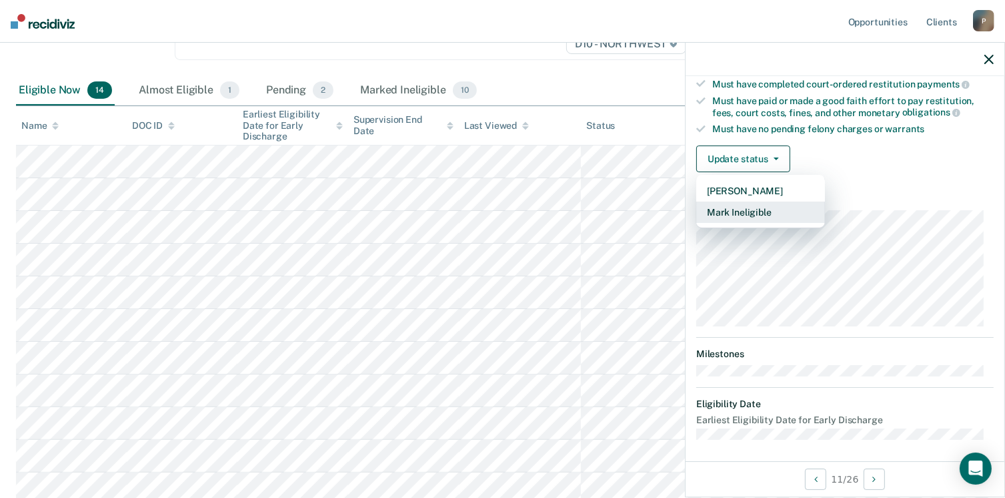
click at [770, 211] on button "Mark Ineligible" at bounding box center [761, 211] width 129 height 21
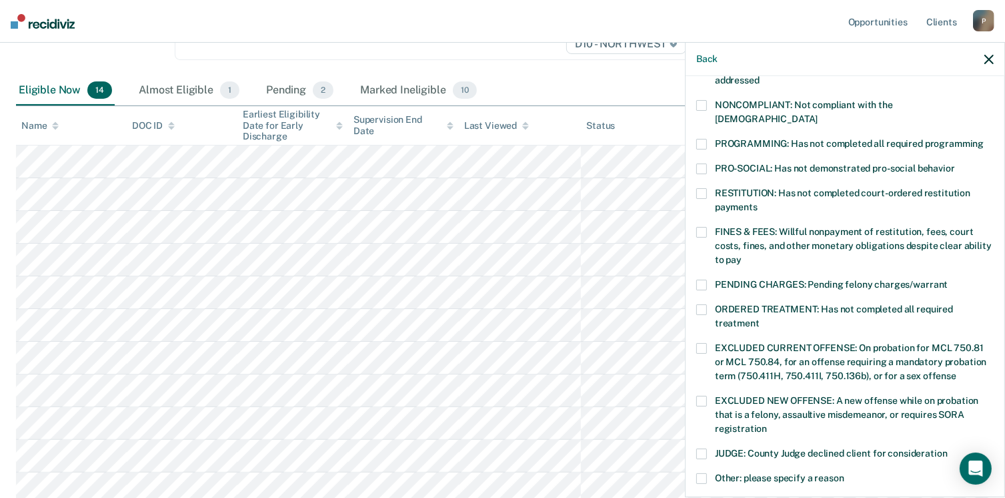
click at [701, 139] on span at bounding box center [702, 144] width 11 height 11
click at [984, 139] on input "PROGRAMMING: Has not completed all required programming" at bounding box center [984, 139] width 0 height 0
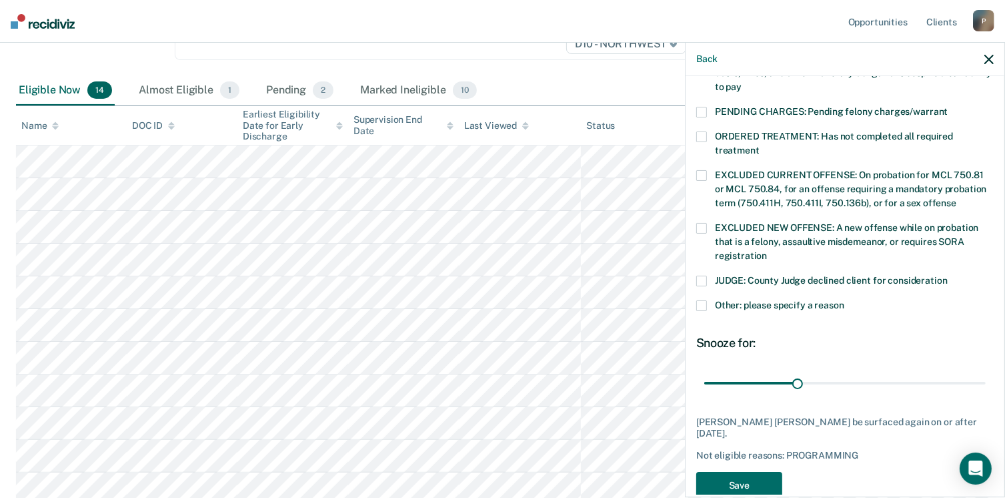
scroll to position [420, 0]
click at [771, 470] on button "Save" at bounding box center [740, 483] width 86 height 27
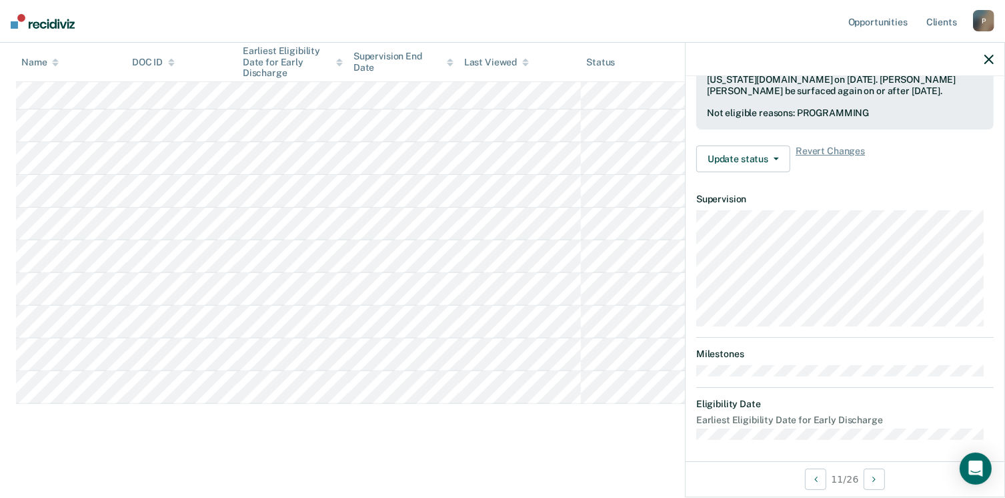
scroll to position [246, 0]
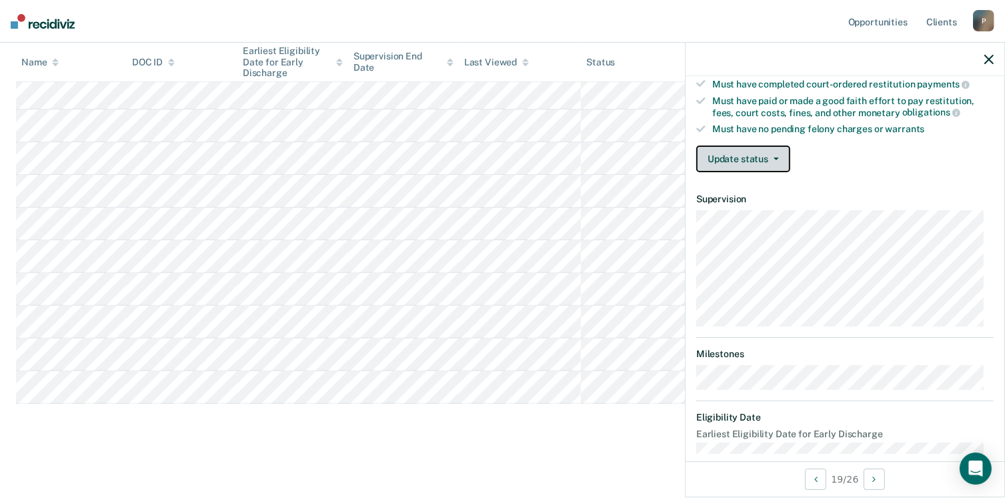
click at [735, 156] on button "Update status" at bounding box center [744, 158] width 94 height 27
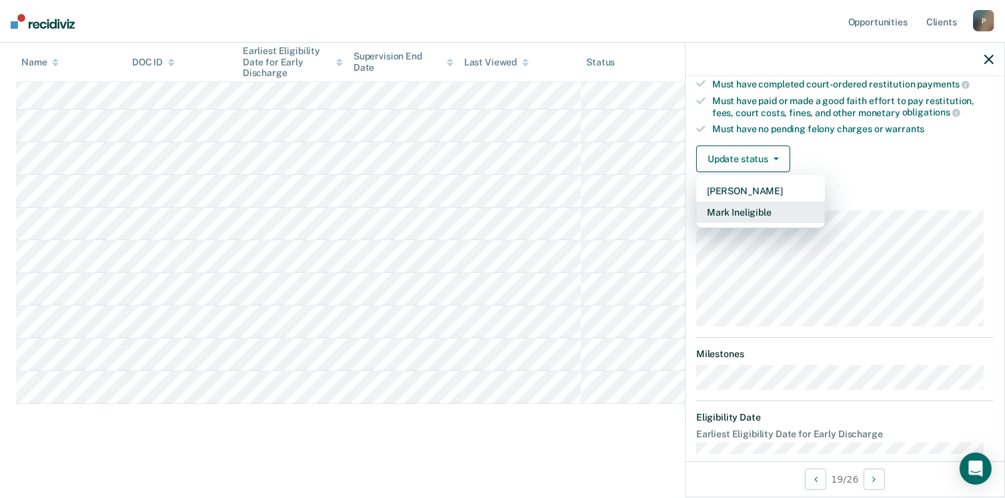
click at [752, 210] on button "Mark Ineligible" at bounding box center [761, 211] width 129 height 21
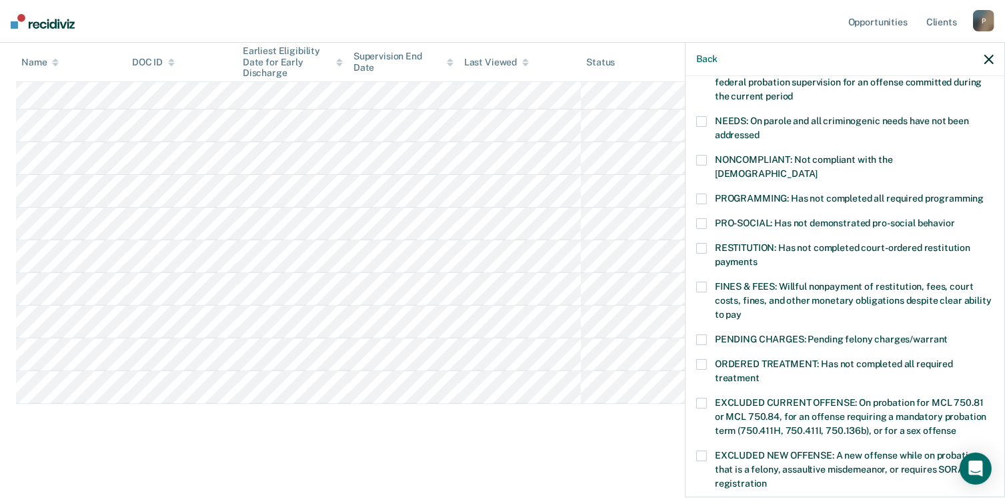
scroll to position [113, 0]
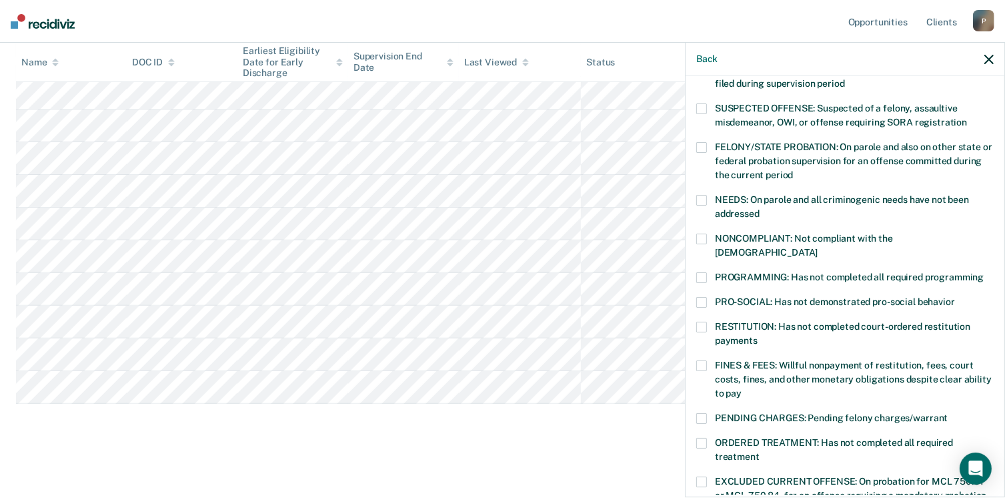
click at [705, 272] on span at bounding box center [702, 277] width 11 height 11
click at [984, 272] on input "PROGRAMMING: Has not completed all required programming" at bounding box center [984, 272] width 0 height 0
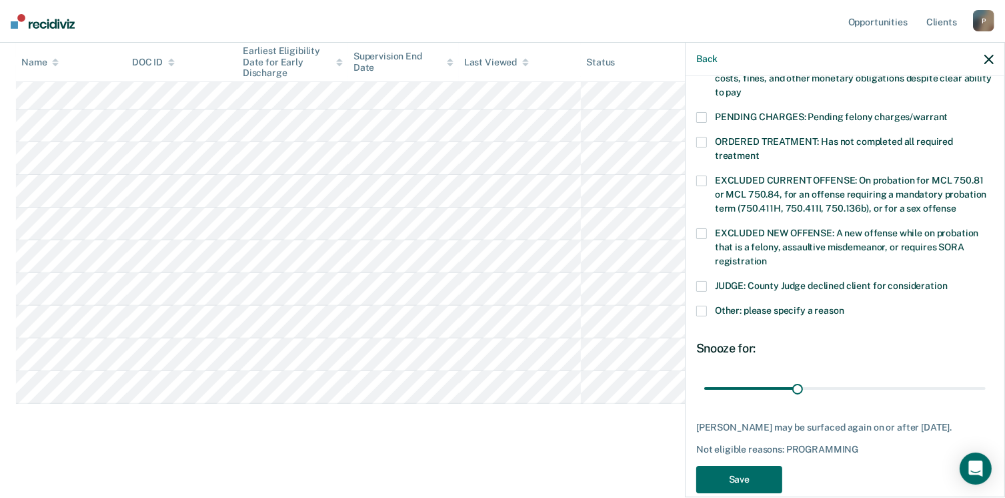
scroll to position [432, 0]
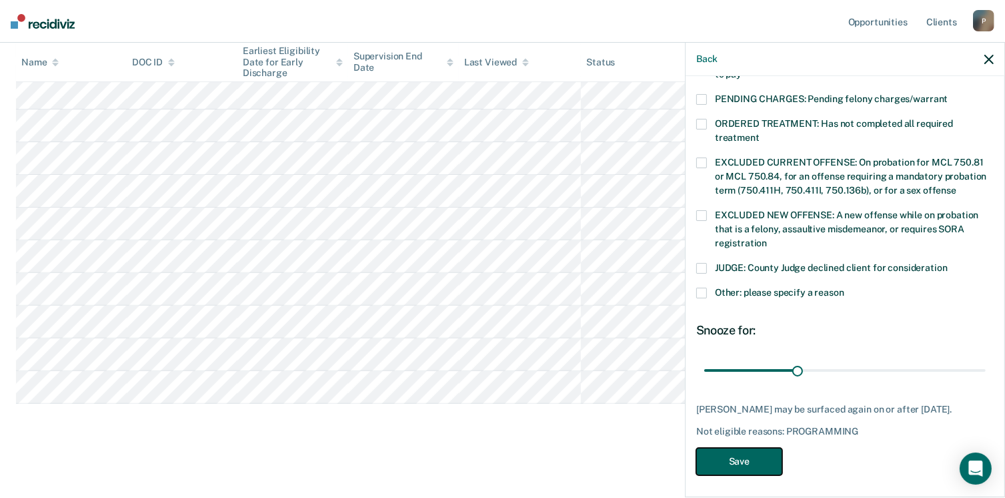
click at [742, 453] on button "Save" at bounding box center [740, 461] width 86 height 27
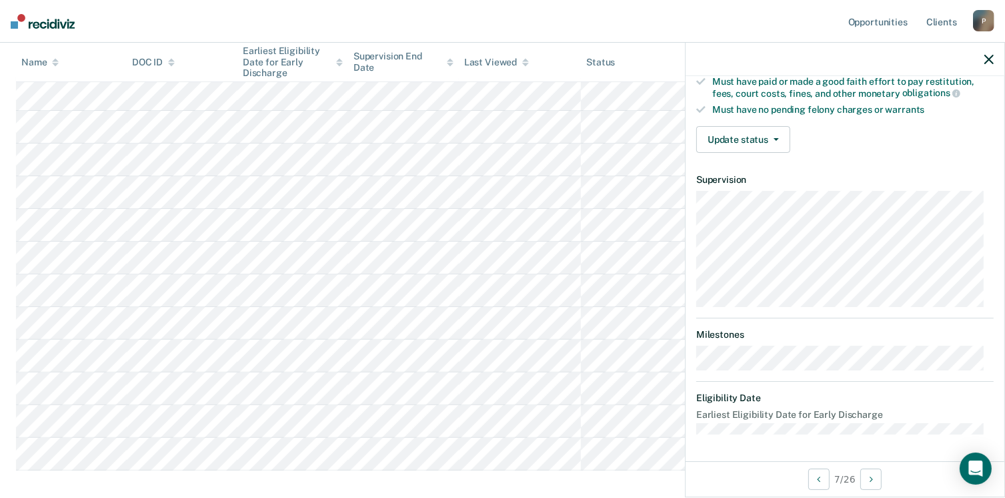
scroll to position [246, 0]
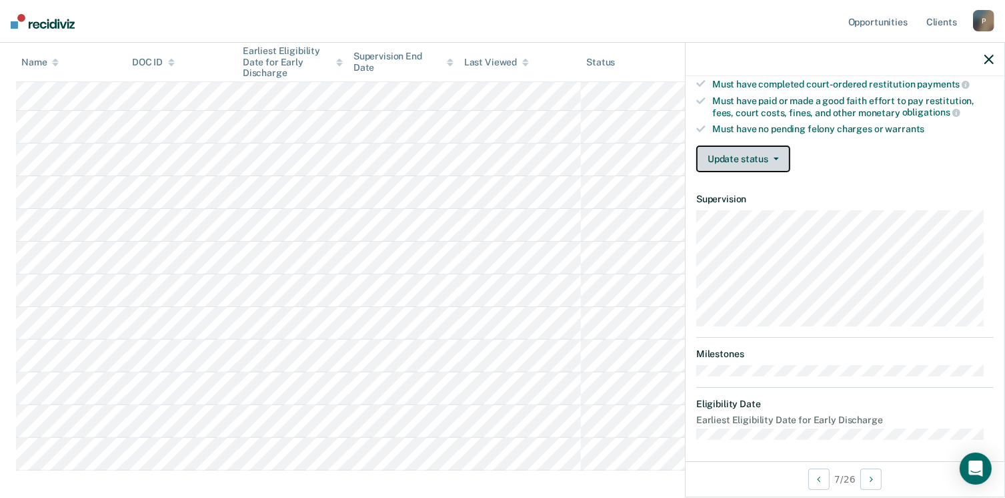
click at [780, 153] on button "Update status" at bounding box center [744, 158] width 94 height 27
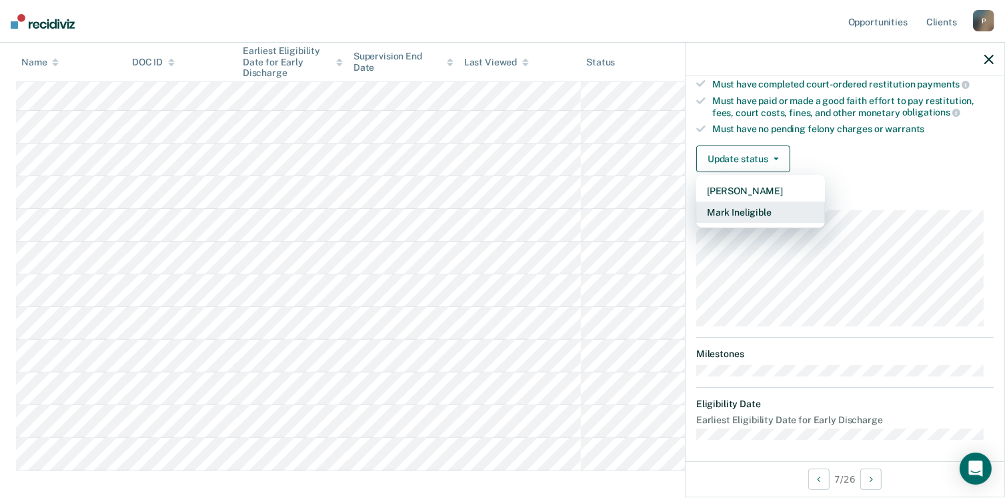
click at [769, 212] on button "Mark Ineligible" at bounding box center [761, 211] width 129 height 21
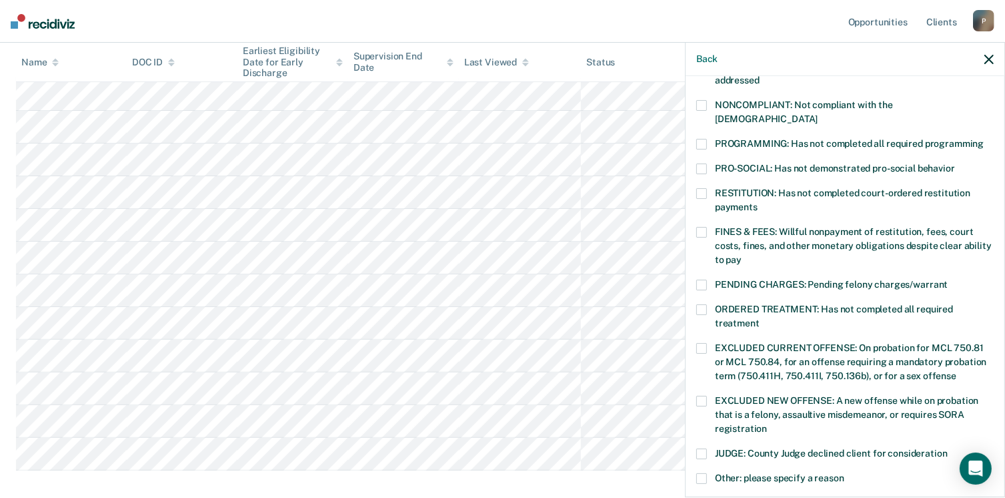
click at [706, 188] on span at bounding box center [702, 193] width 11 height 11
click at [758, 202] on input "RESTITUTION: Has not completed court-ordered restitution payments" at bounding box center [758, 202] width 0 height 0
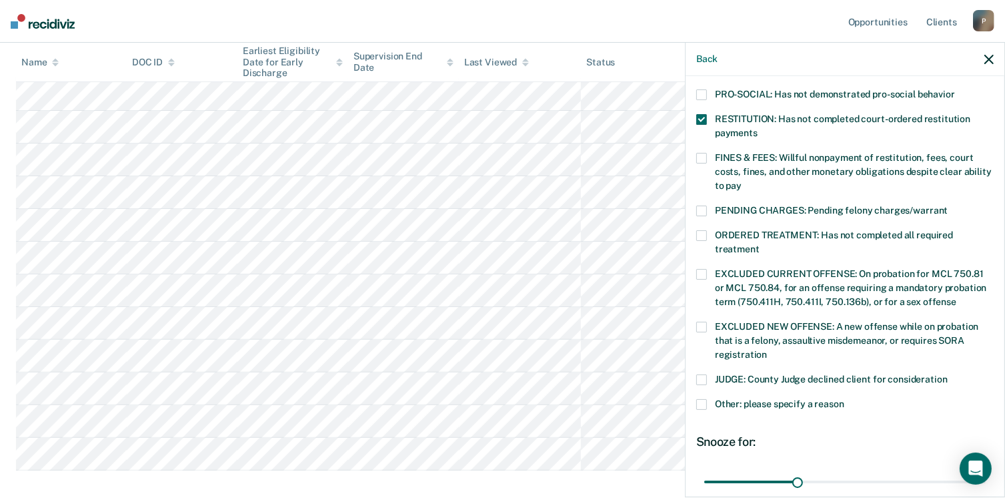
scroll to position [420, 0]
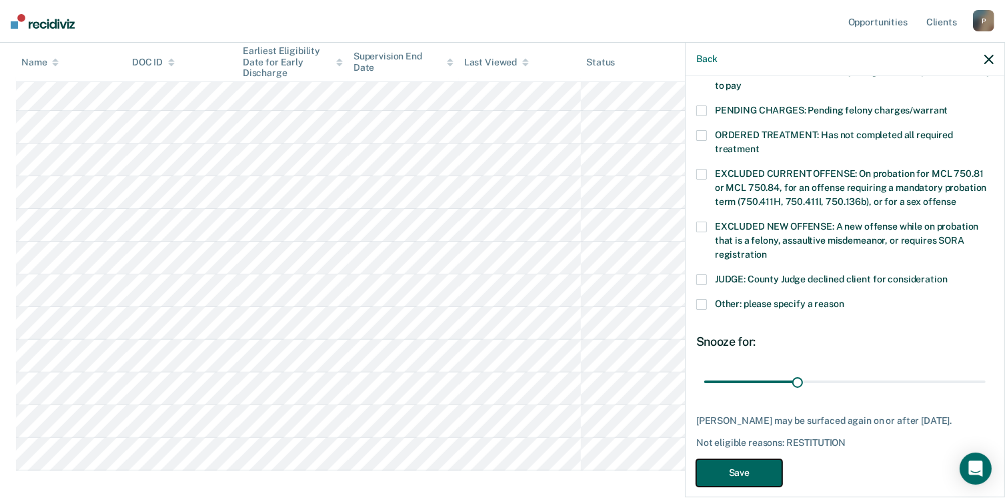
click at [748, 459] on button "Save" at bounding box center [740, 472] width 86 height 27
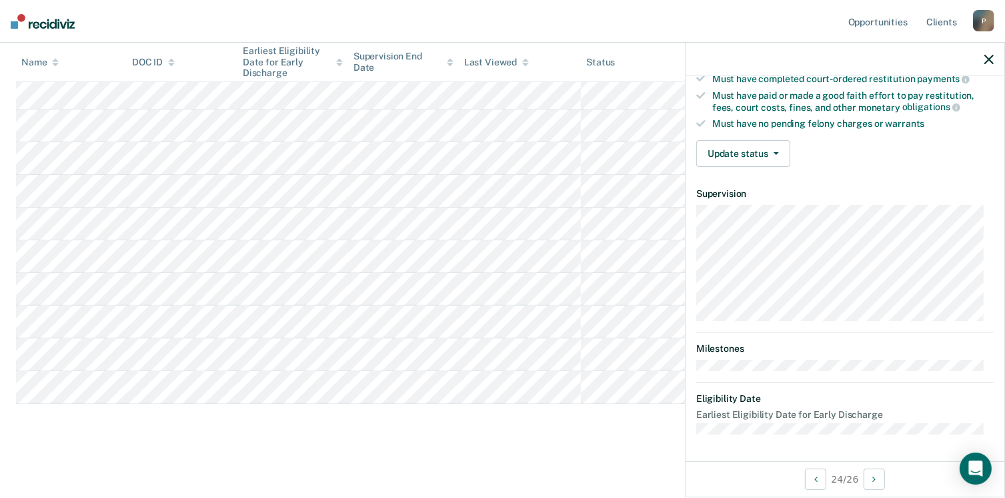
scroll to position [246, 0]
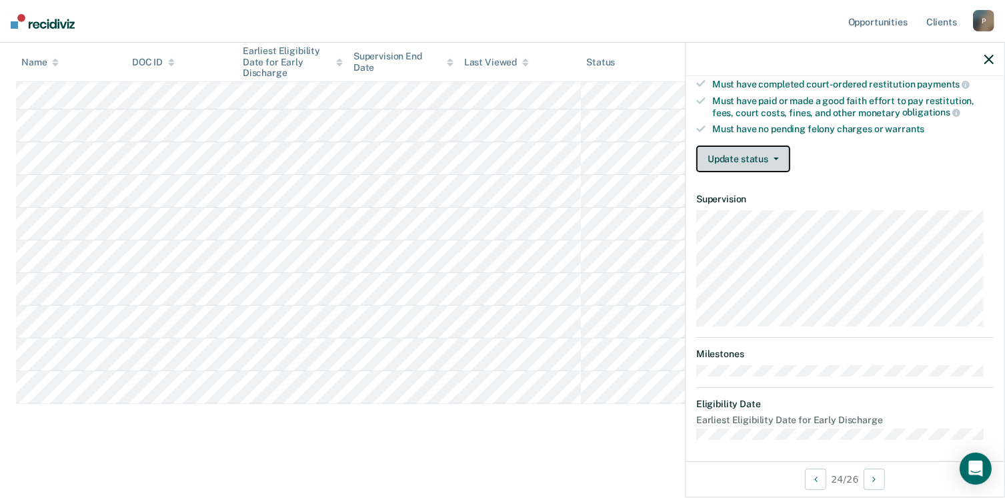
click at [766, 153] on button "Update status" at bounding box center [744, 158] width 94 height 27
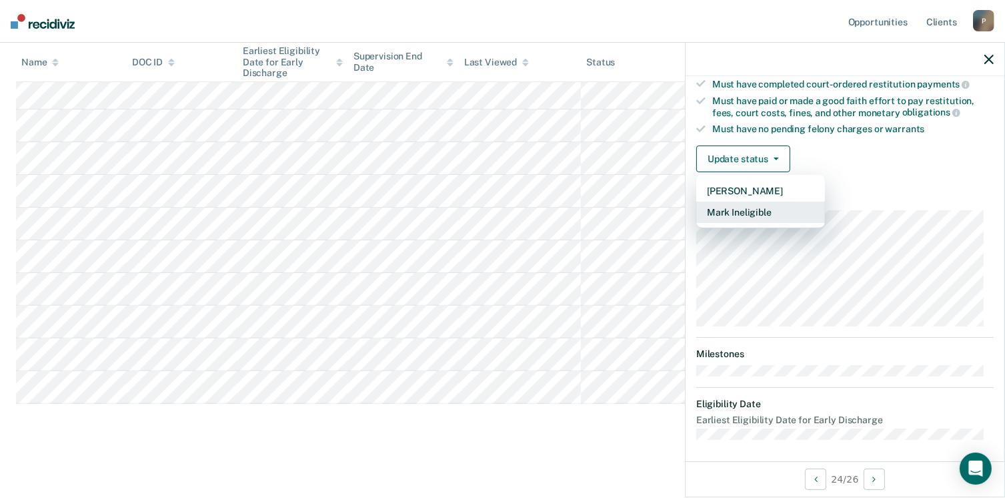
click at [771, 209] on button "Mark Ineligible" at bounding box center [761, 211] width 129 height 21
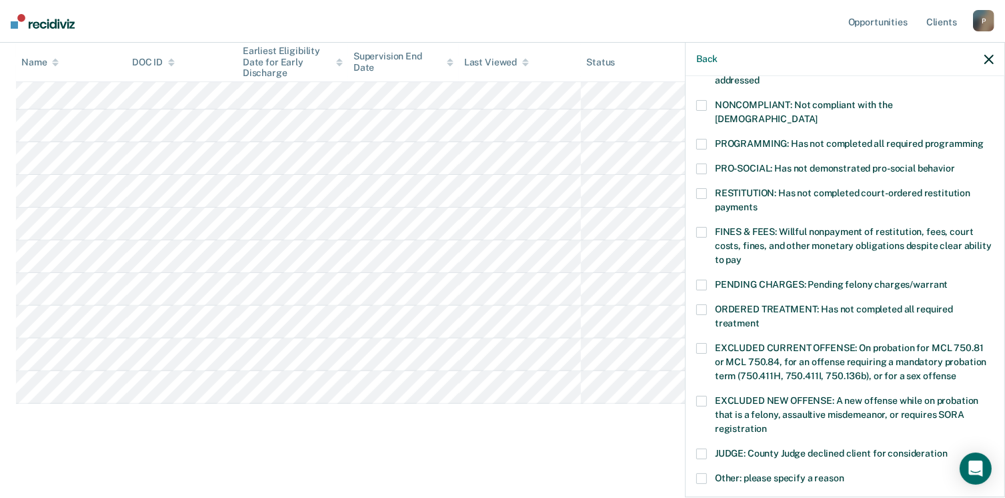
drag, startPoint x: 700, startPoint y: 127, endPoint x: 713, endPoint y: 142, distance: 19.4
click at [701, 139] on span at bounding box center [702, 144] width 11 height 11
click at [984, 139] on input "PROGRAMMING: Has not completed all required programming" at bounding box center [984, 139] width 0 height 0
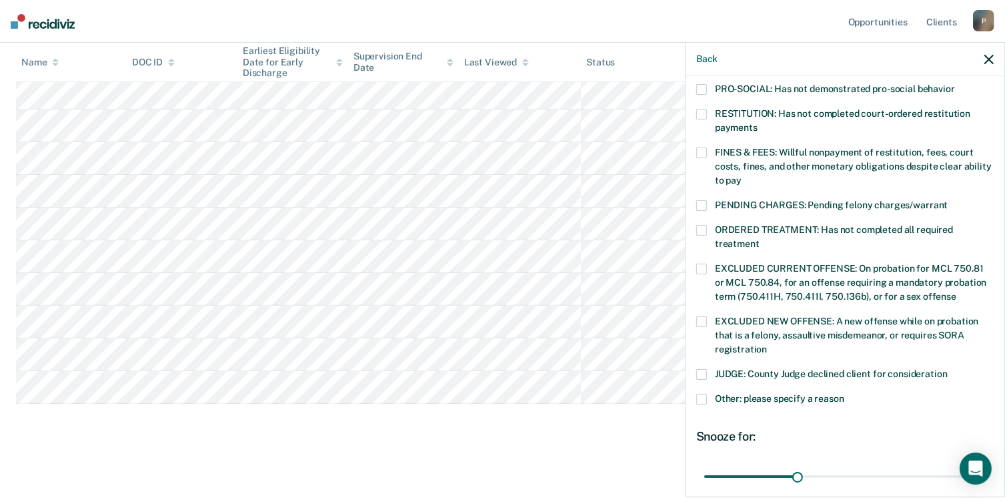
scroll to position [420, 0]
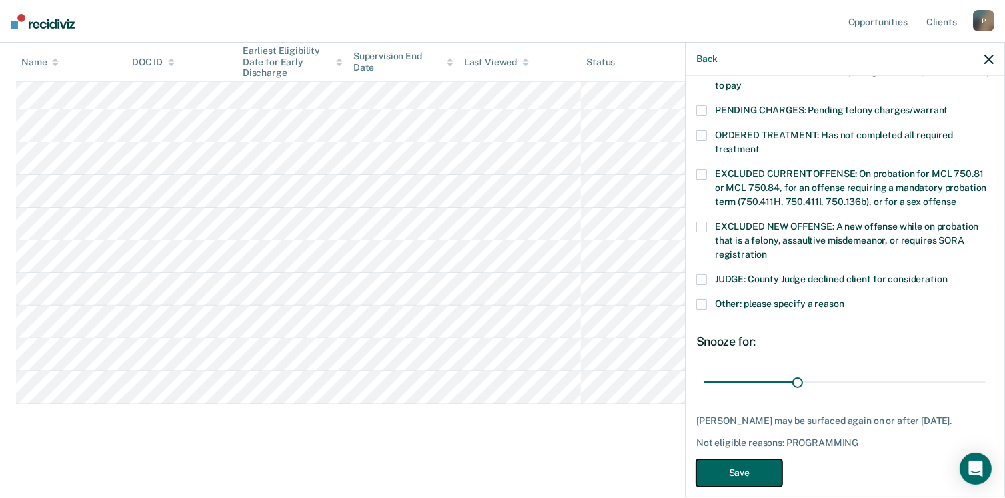
click at [763, 459] on button "Save" at bounding box center [740, 472] width 86 height 27
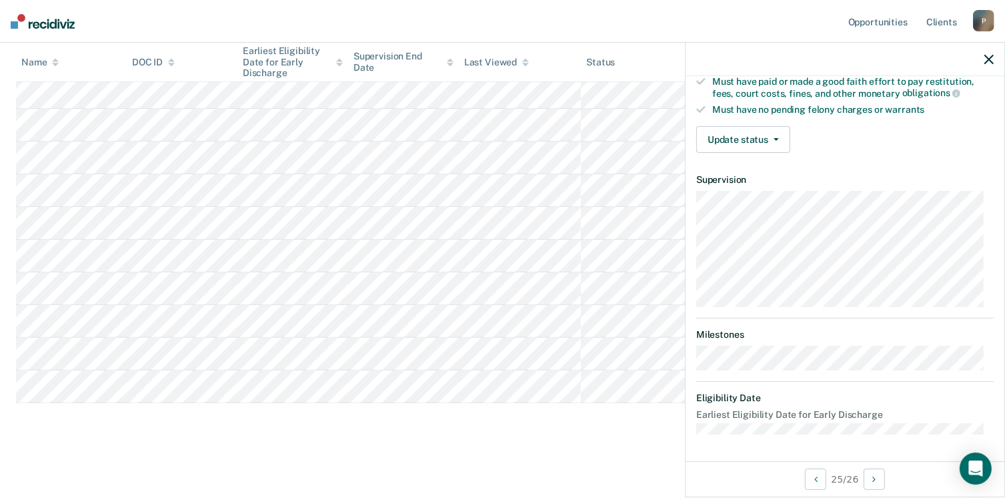
scroll to position [246, 0]
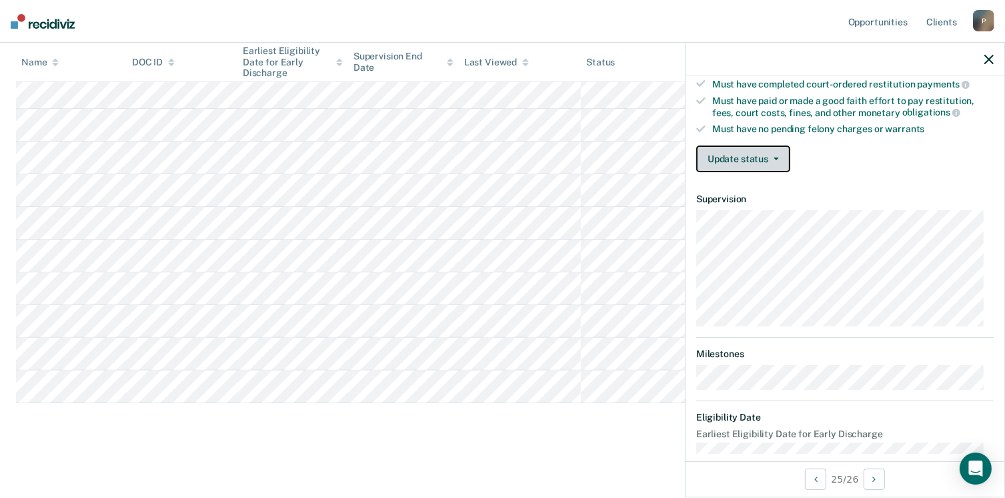
click at [782, 153] on button "Update status" at bounding box center [744, 158] width 94 height 27
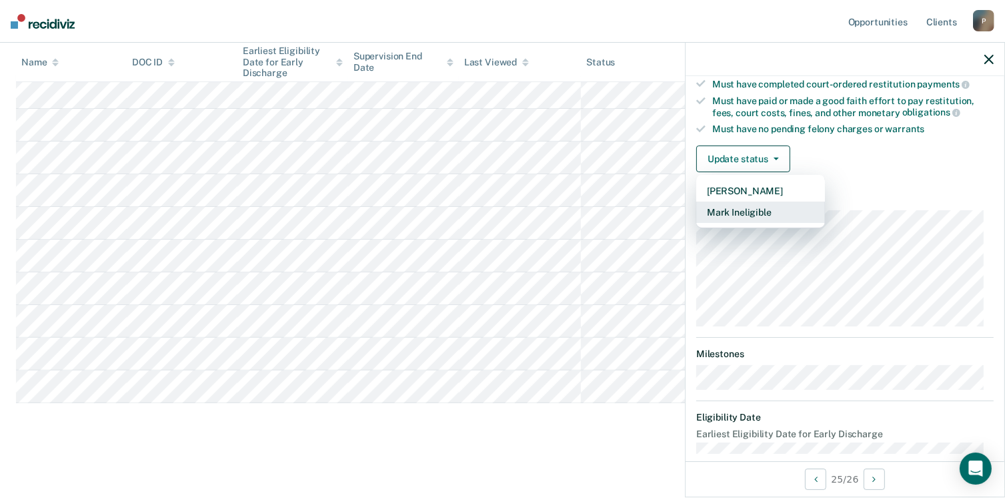
click at [771, 208] on button "Mark Ineligible" at bounding box center [761, 211] width 129 height 21
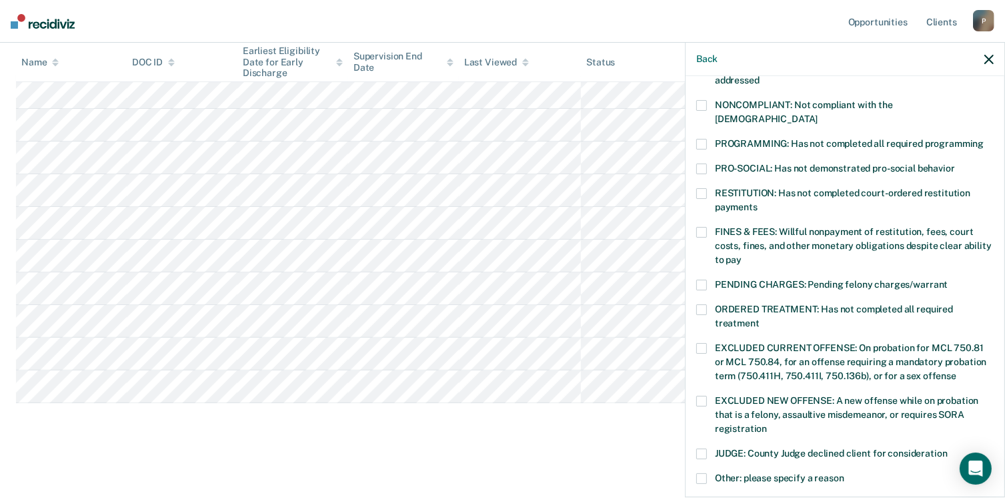
click at [704, 139] on span at bounding box center [702, 144] width 11 height 11
click at [984, 139] on input "PROGRAMMING: Has not completed all required programming" at bounding box center [984, 139] width 0 height 0
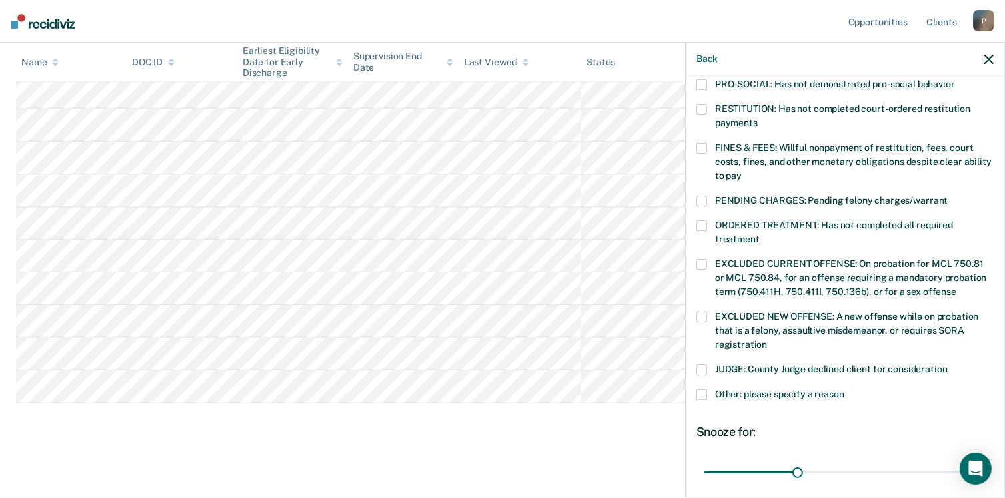
scroll to position [420, 0]
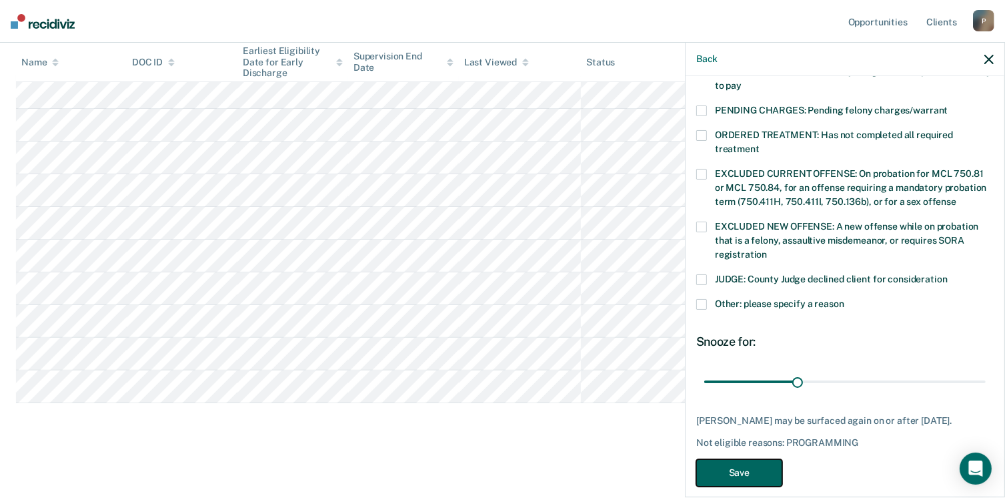
click at [761, 459] on button "Save" at bounding box center [740, 472] width 86 height 27
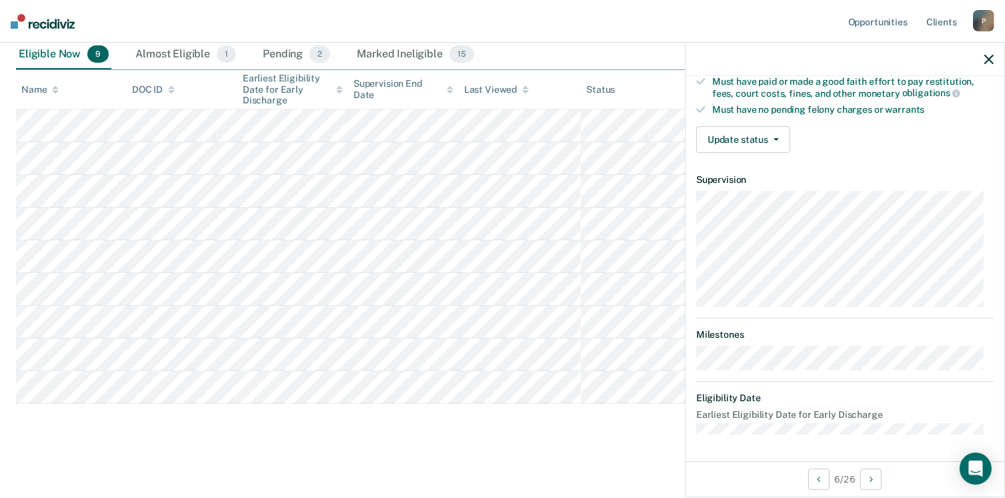
scroll to position [260, 0]
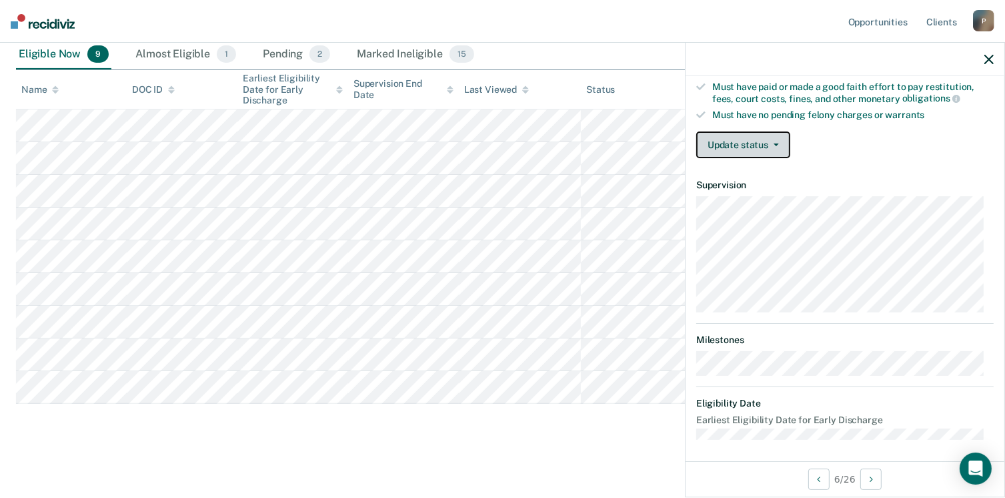
click at [774, 142] on button "Update status" at bounding box center [744, 144] width 94 height 27
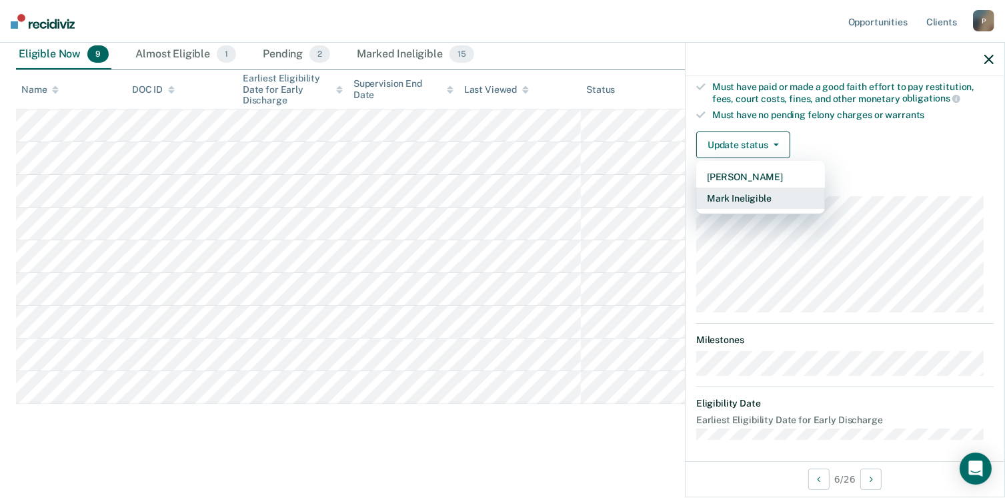
click at [761, 198] on button "Mark Ineligible" at bounding box center [761, 197] width 129 height 21
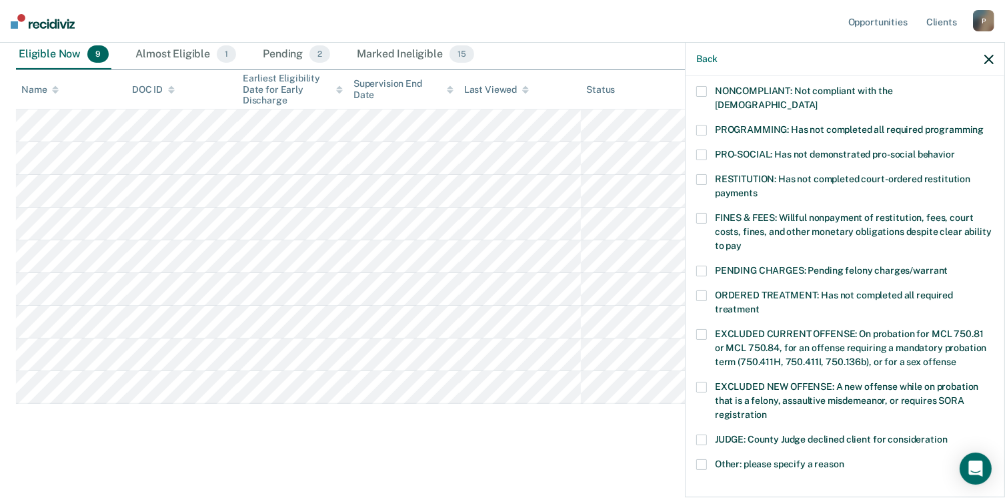
click at [704, 125] on span at bounding box center [702, 130] width 11 height 11
click at [984, 125] on input "PROGRAMMING: Has not completed all required programming" at bounding box center [984, 125] width 0 height 0
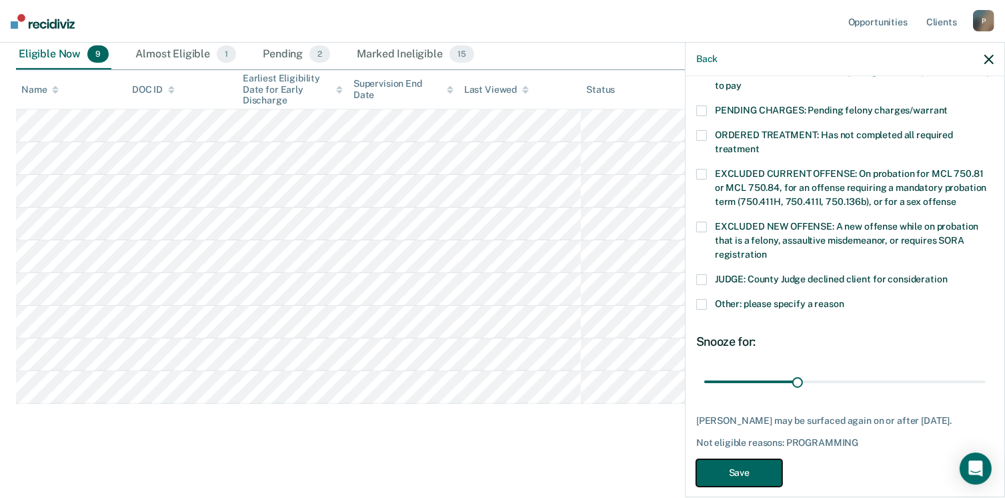
click at [760, 459] on button "Save" at bounding box center [740, 472] width 86 height 27
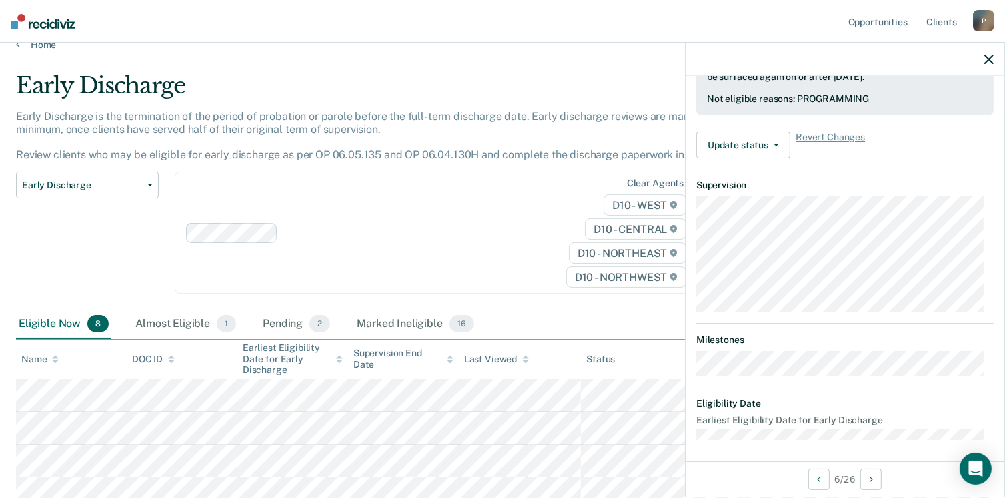
scroll to position [0, 0]
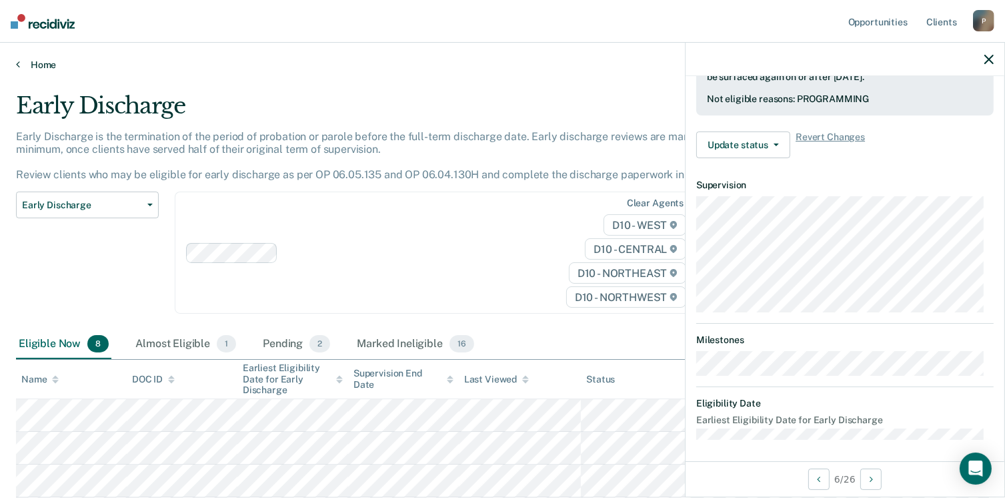
click at [47, 66] on link "Home" at bounding box center [502, 65] width 973 height 12
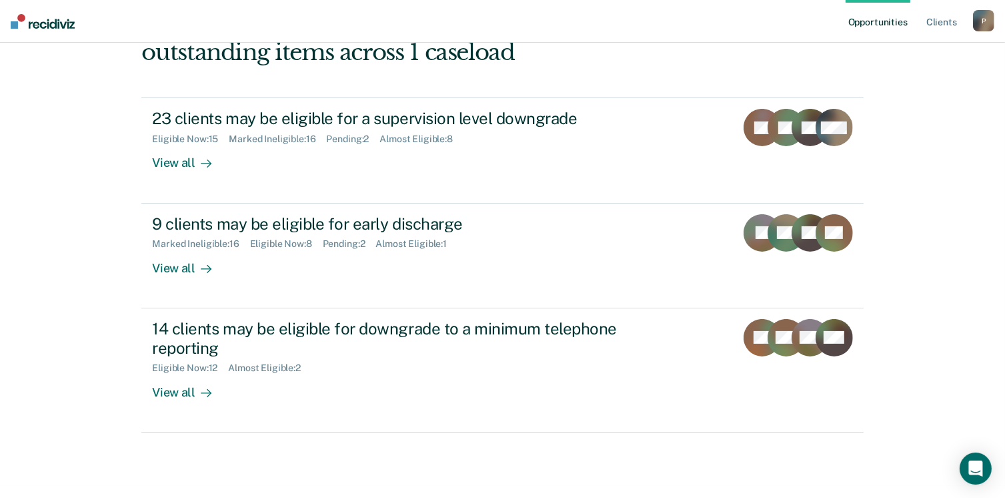
scroll to position [181, 0]
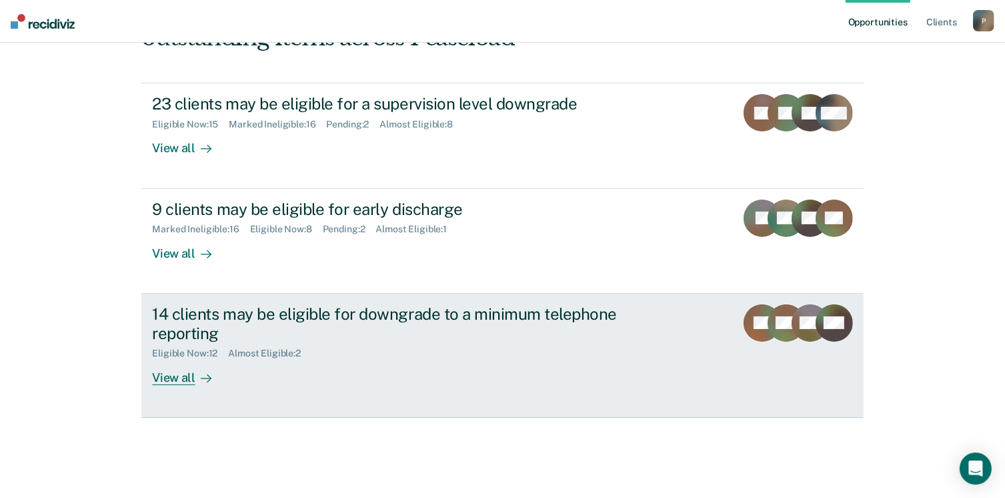
click at [173, 376] on div "View all" at bounding box center [189, 372] width 75 height 26
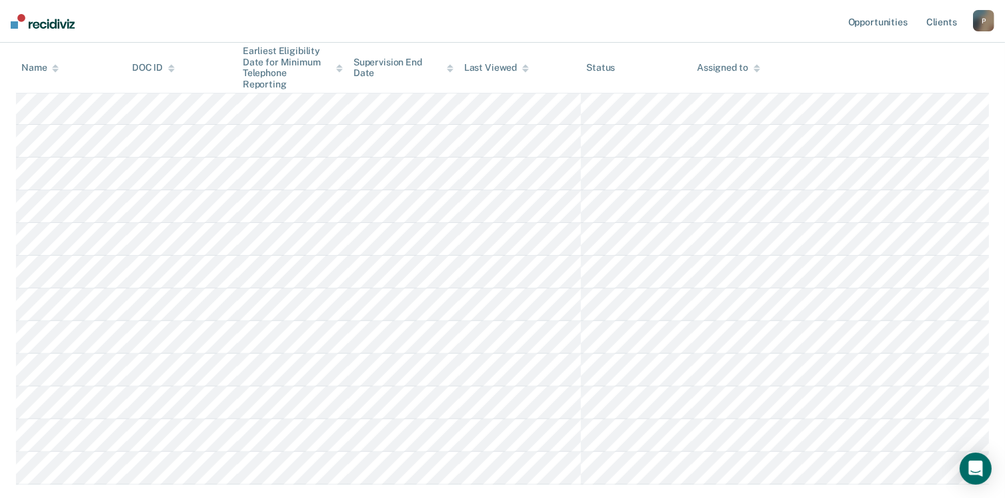
scroll to position [386, 0]
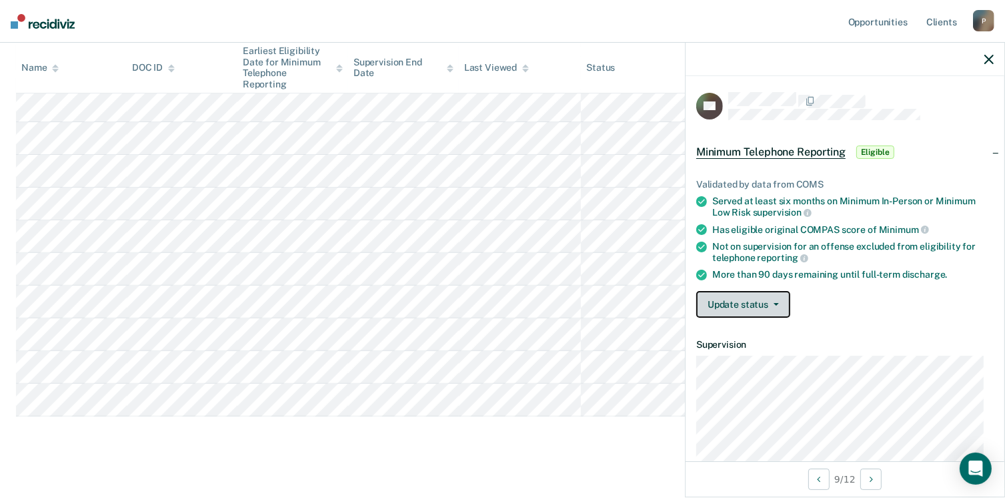
click at [774, 305] on button "Update status" at bounding box center [744, 304] width 94 height 27
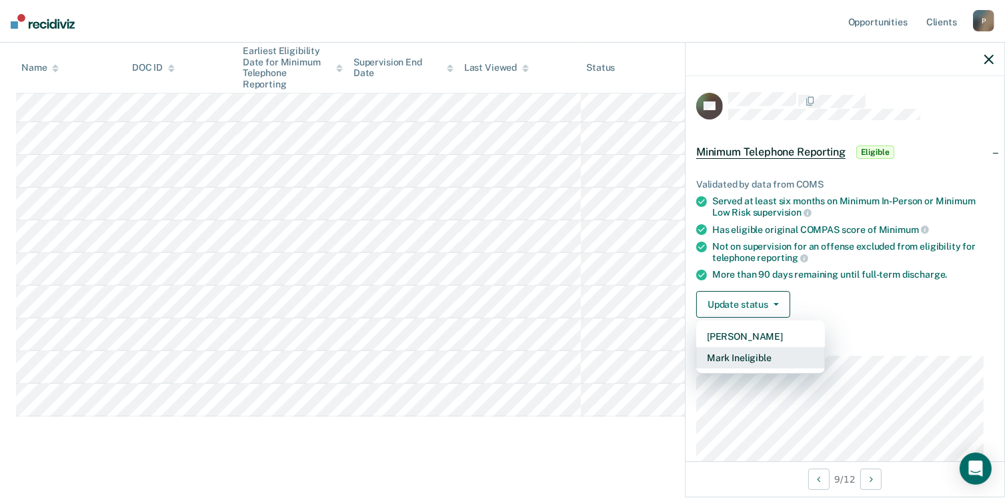
click at [763, 355] on button "Mark Ineligible" at bounding box center [761, 357] width 129 height 21
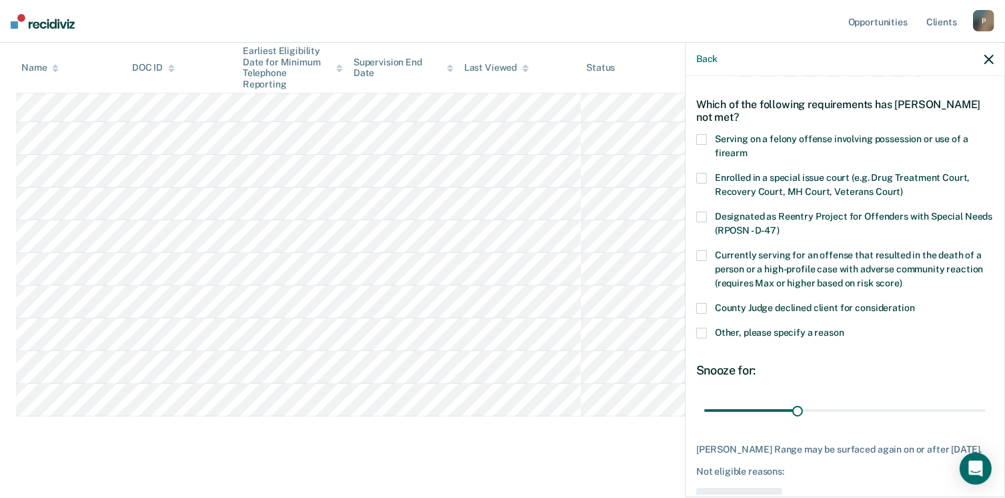
scroll to position [67, 0]
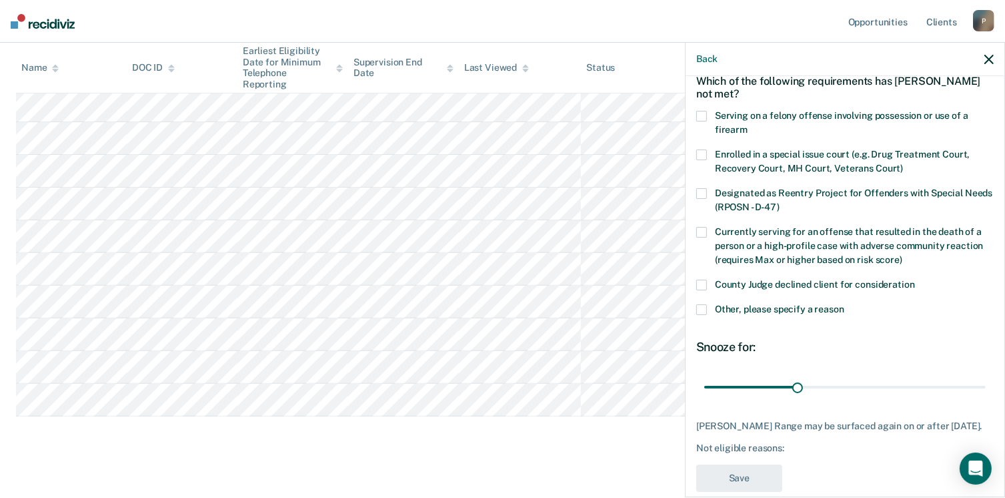
click at [706, 313] on span at bounding box center [702, 309] width 11 height 11
click at [845, 304] on input "Other, please specify a reason" at bounding box center [845, 304] width 0 height 0
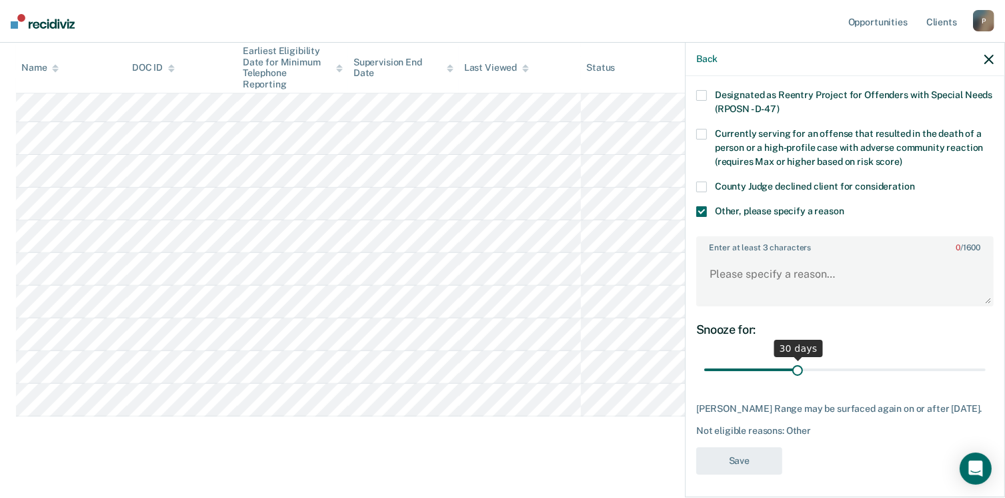
scroll to position [165, 0]
click at [795, 272] on textarea "Enter at least 3 characters 0 / 1600" at bounding box center [845, 279] width 295 height 49
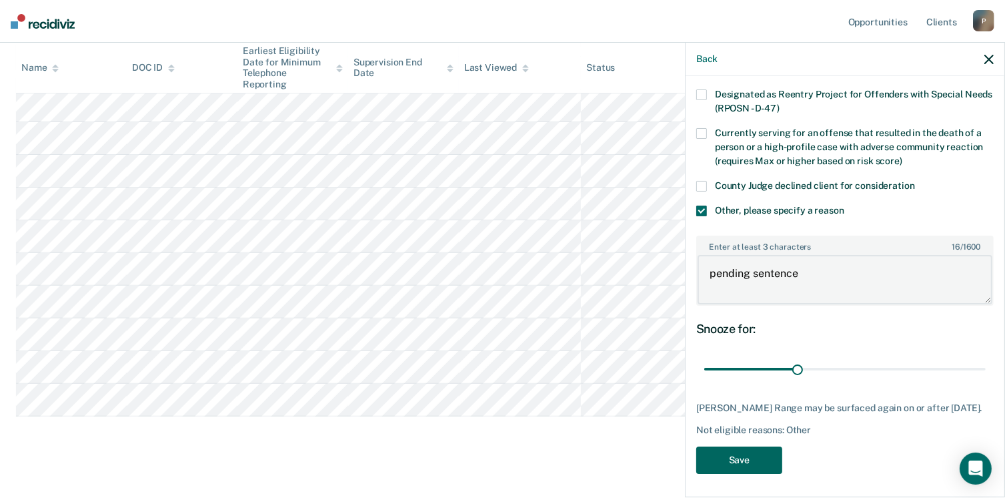
type textarea "pending sentence"
click at [748, 456] on button "Save" at bounding box center [740, 459] width 86 height 27
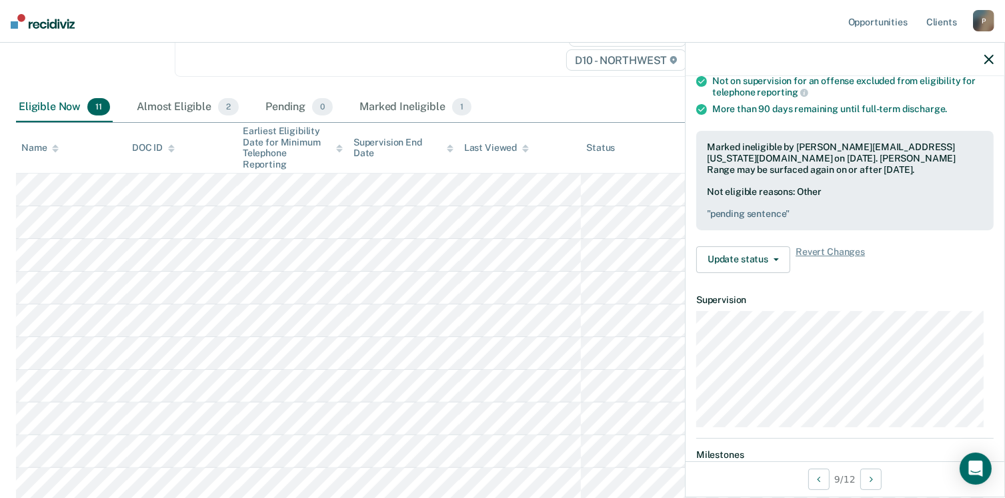
scroll to position [220, 0]
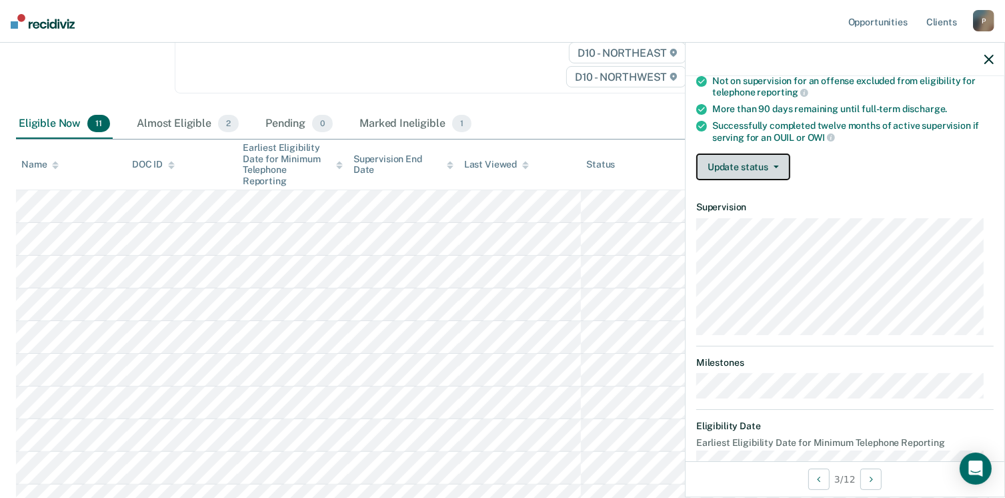
click at [775, 159] on button "Update status" at bounding box center [744, 166] width 94 height 27
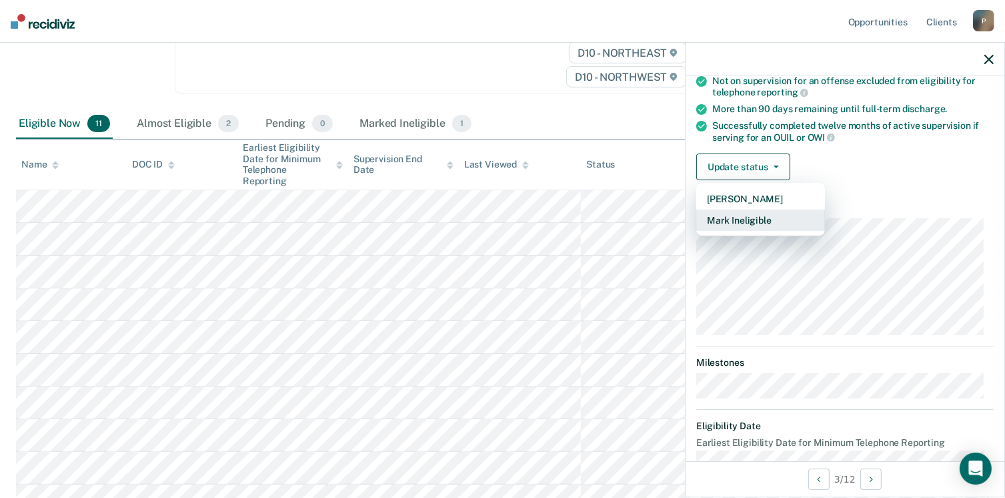
click at [771, 219] on button "Mark Ineligible" at bounding box center [761, 220] width 129 height 21
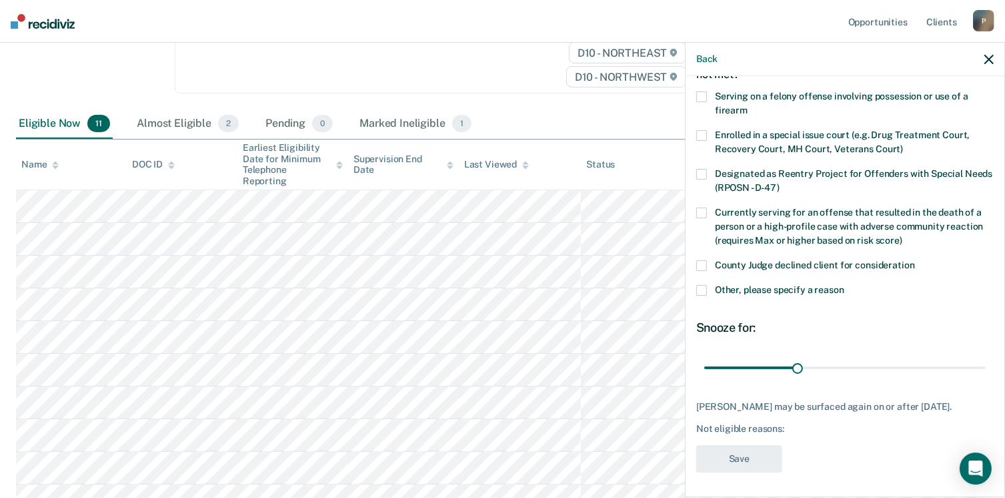
scroll to position [354, 0]
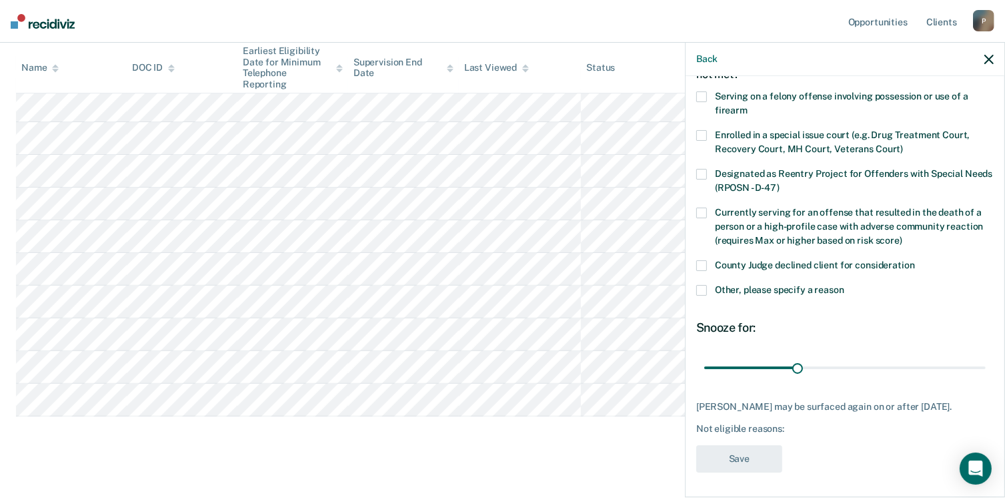
click at [705, 290] on span at bounding box center [702, 290] width 11 height 11
click at [845, 285] on input "Other, please specify a reason" at bounding box center [845, 285] width 0 height 0
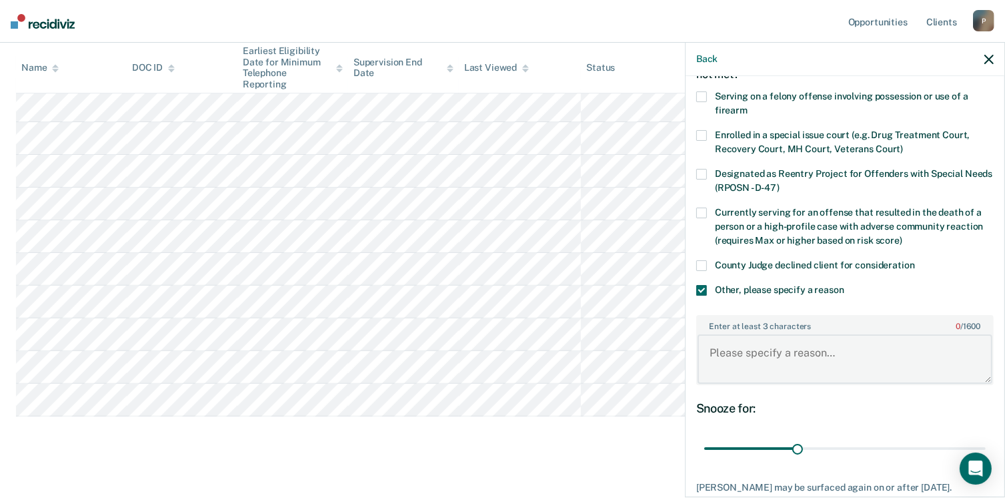
click at [750, 358] on textarea "Enter at least 3 characters 0 / 1600" at bounding box center [845, 358] width 295 height 49
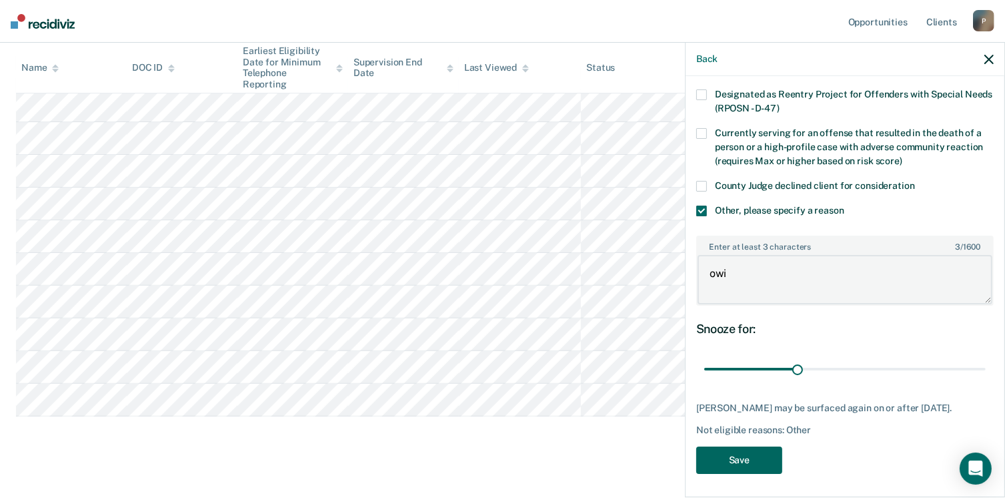
type textarea "owi"
click at [750, 456] on button "Save" at bounding box center [740, 459] width 86 height 27
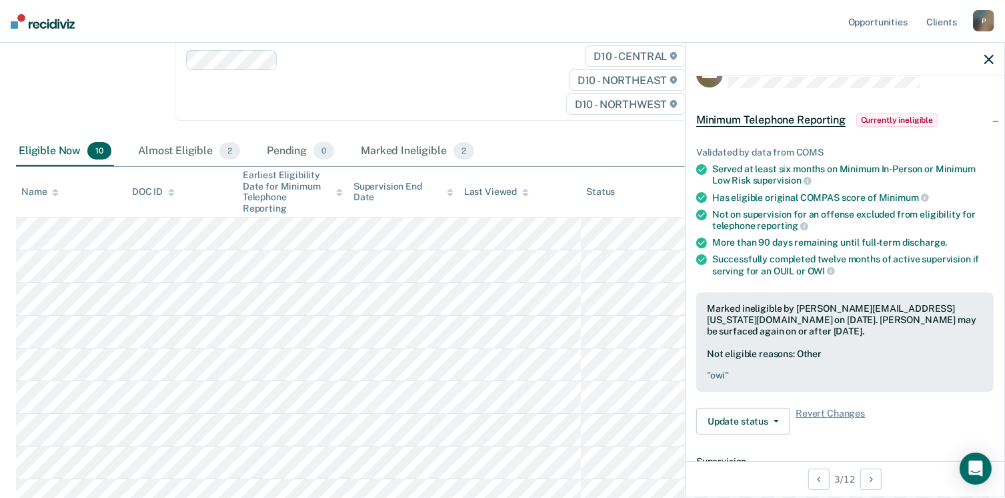
scroll to position [187, 0]
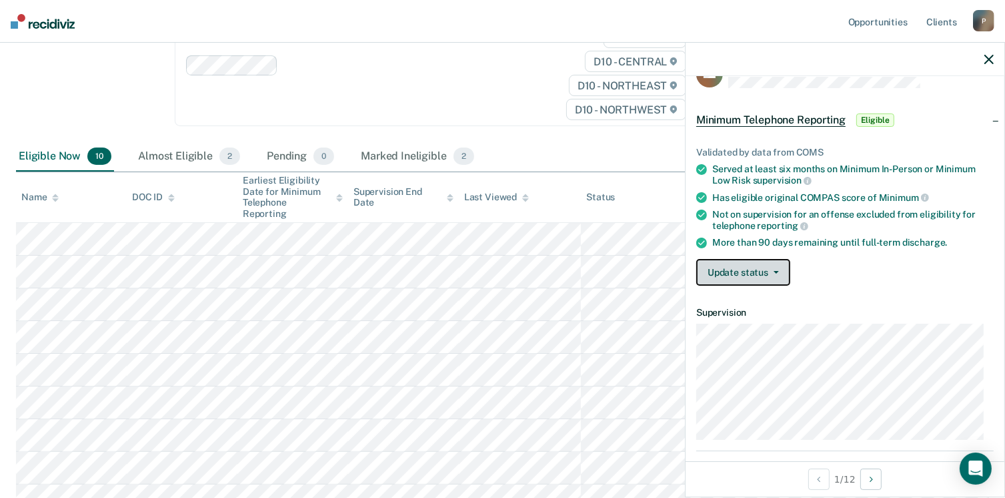
click at [777, 271] on icon "button" at bounding box center [776, 272] width 5 height 3
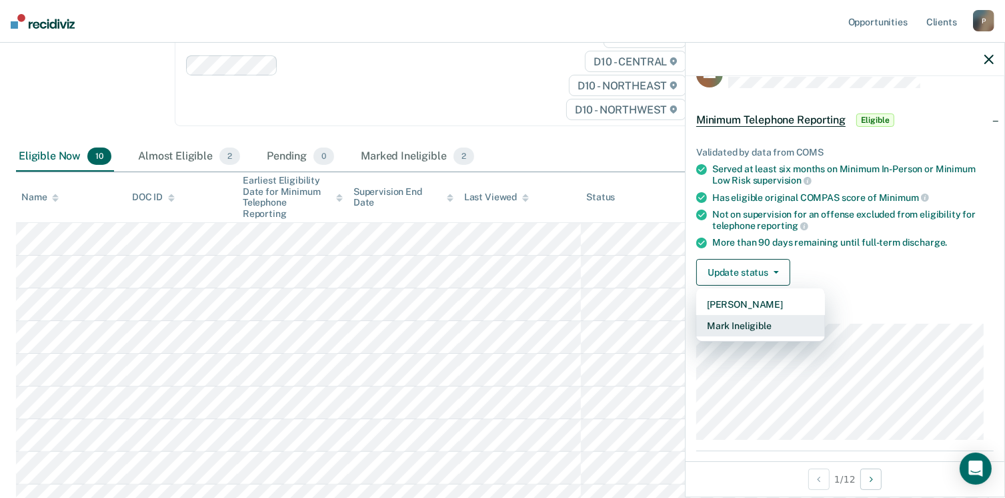
click at [767, 322] on button "Mark Ineligible" at bounding box center [761, 325] width 129 height 21
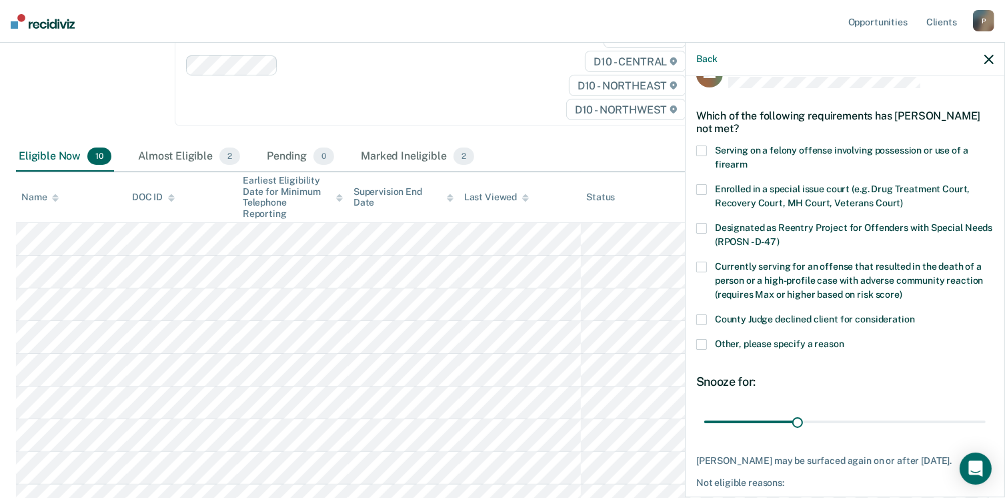
click at [705, 348] on label "Other, please specify a reason" at bounding box center [846, 346] width 298 height 14
click at [845, 339] on input "Other, please specify a reason" at bounding box center [845, 339] width 0 height 0
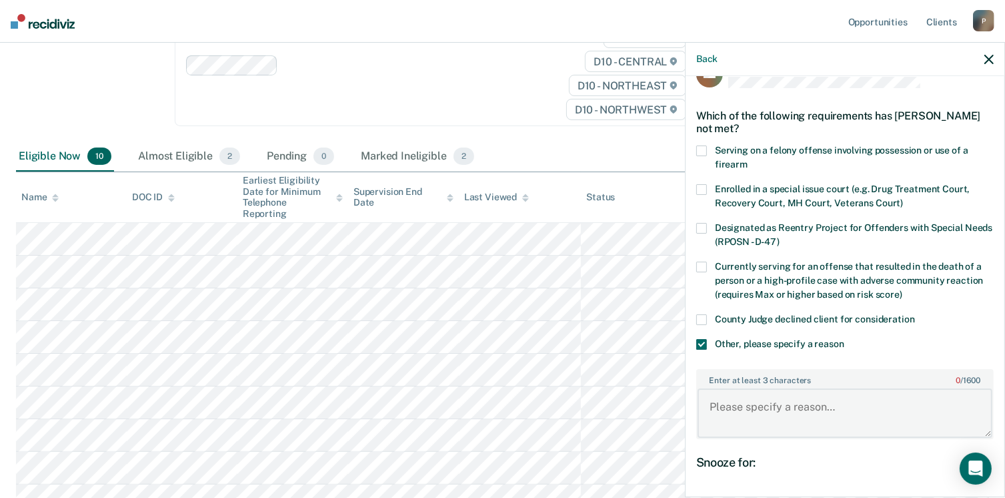
click at [774, 405] on textarea "Enter at least 3 characters 0 / 1600" at bounding box center [845, 412] width 295 height 49
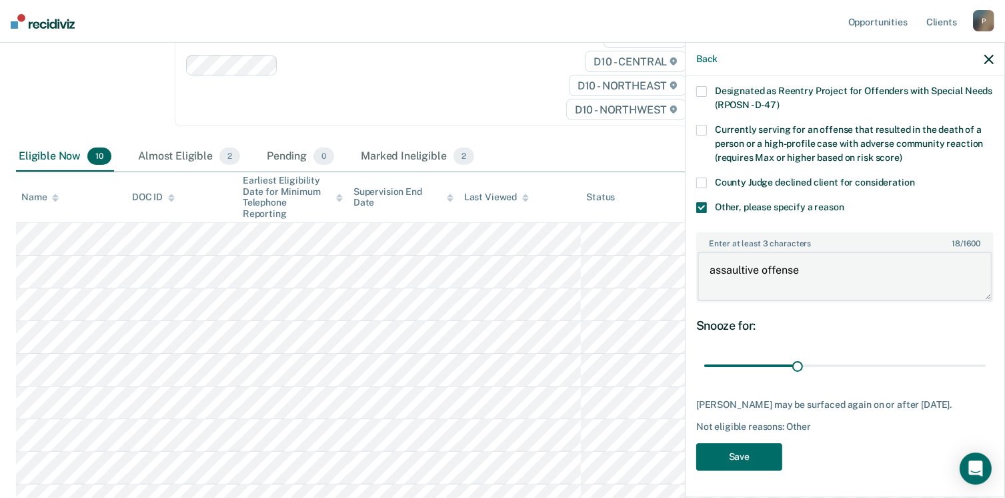
scroll to position [177, 0]
type textarea "assaultive offense"
click at [750, 454] on button "Save" at bounding box center [740, 456] width 86 height 27
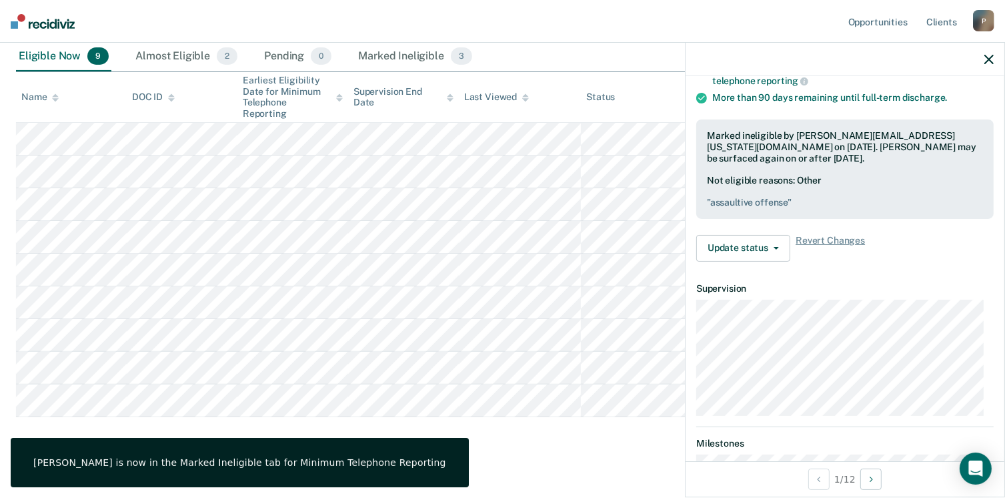
scroll to position [288, 0]
